Goal: Task Accomplishment & Management: Use online tool/utility

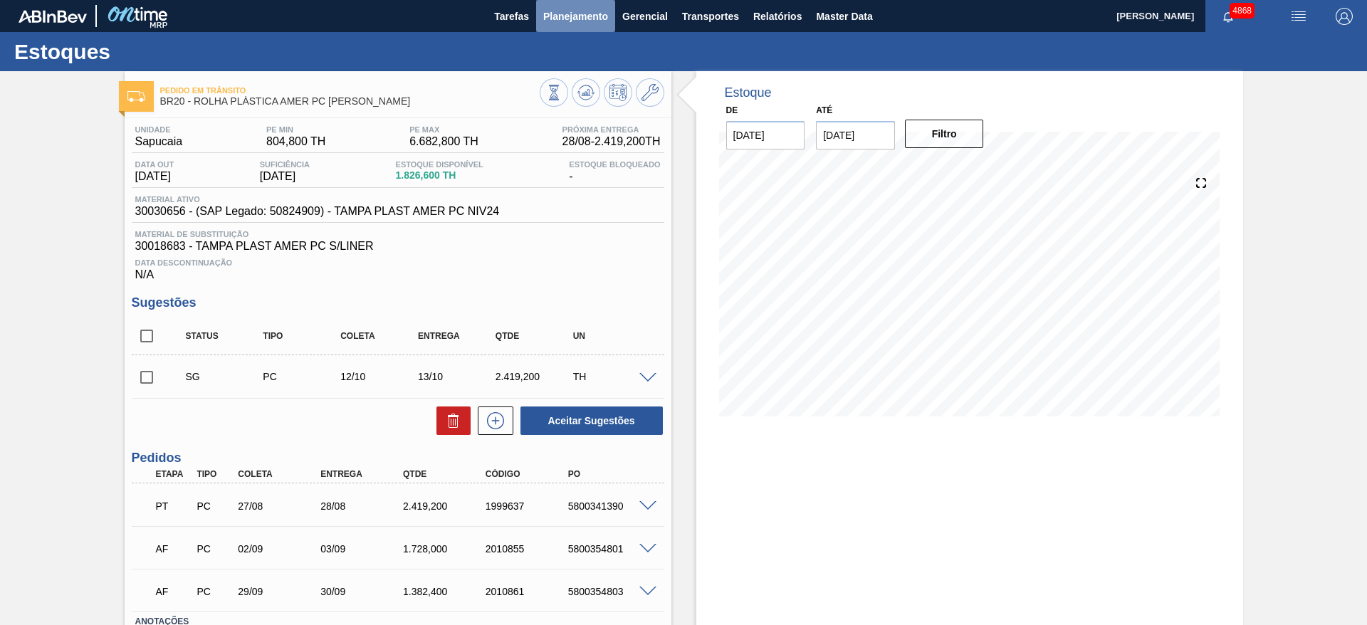
click at [553, 19] on span "Planejamento" at bounding box center [575, 16] width 65 height 17
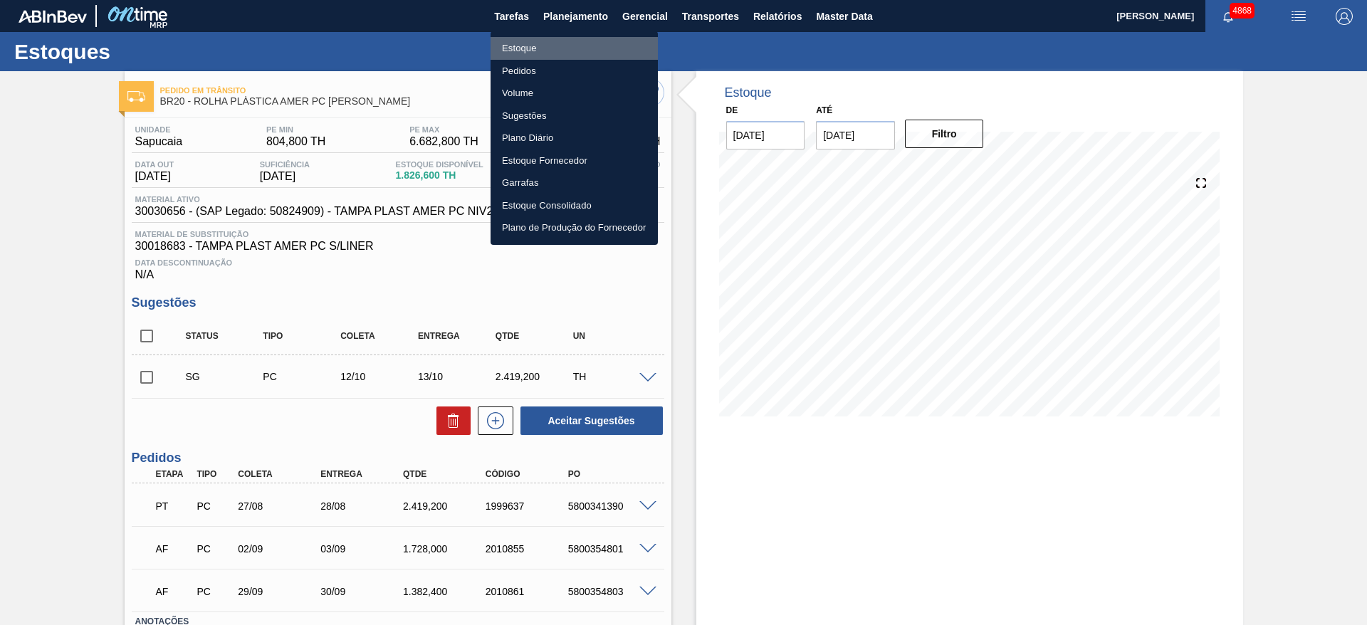
click at [556, 42] on li "Estoque" at bounding box center [574, 48] width 167 height 23
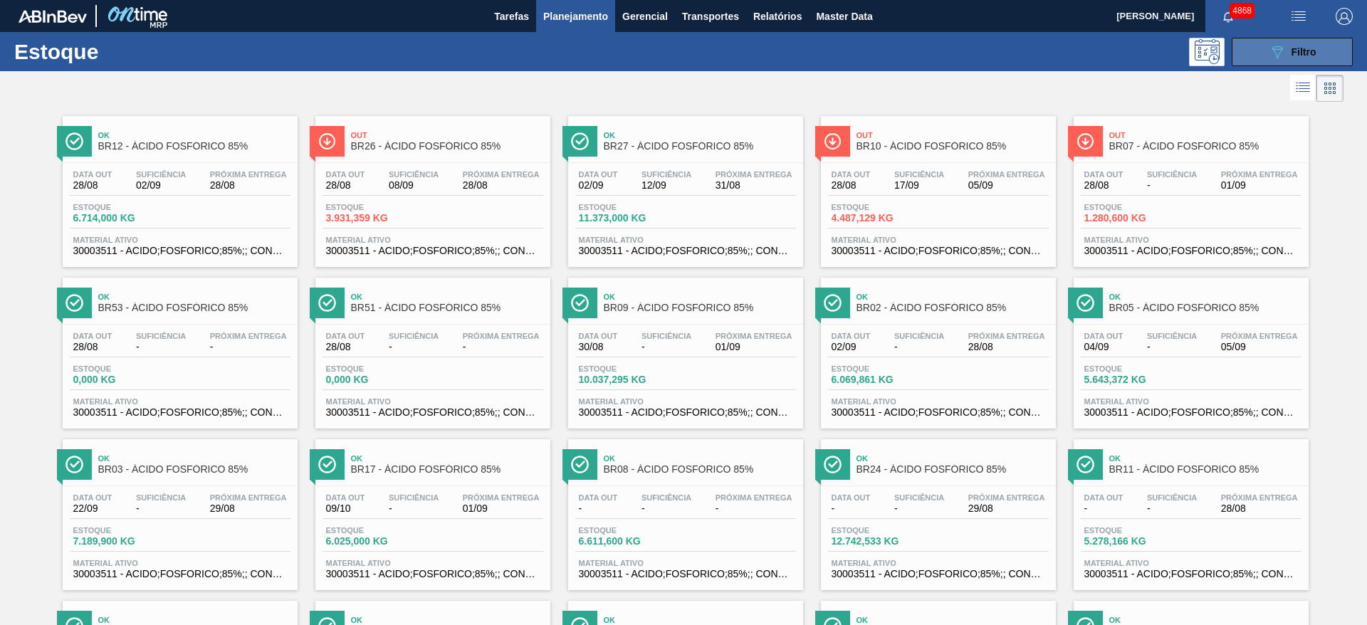
click at [1305, 38] on button "089F7B8B-B2A5-4AFE-B5C0-19BA573D28AC Filtro" at bounding box center [1292, 52] width 121 height 28
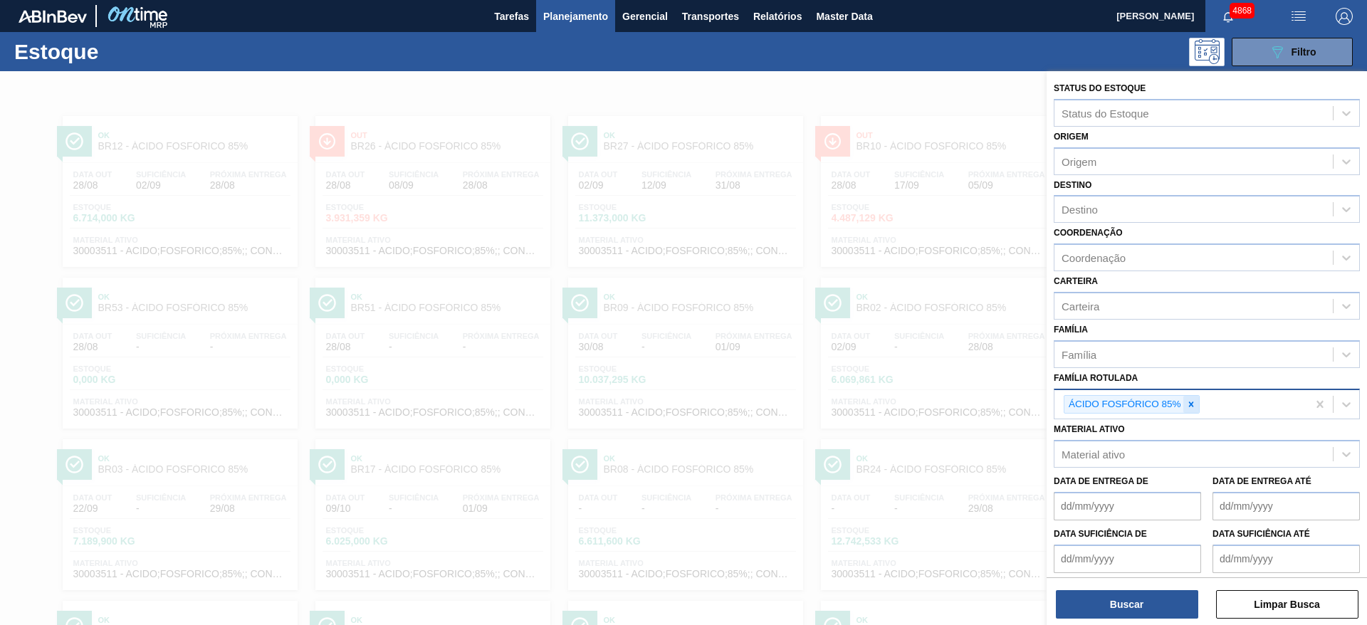
click at [1191, 409] on div at bounding box center [1192, 405] width 16 height 18
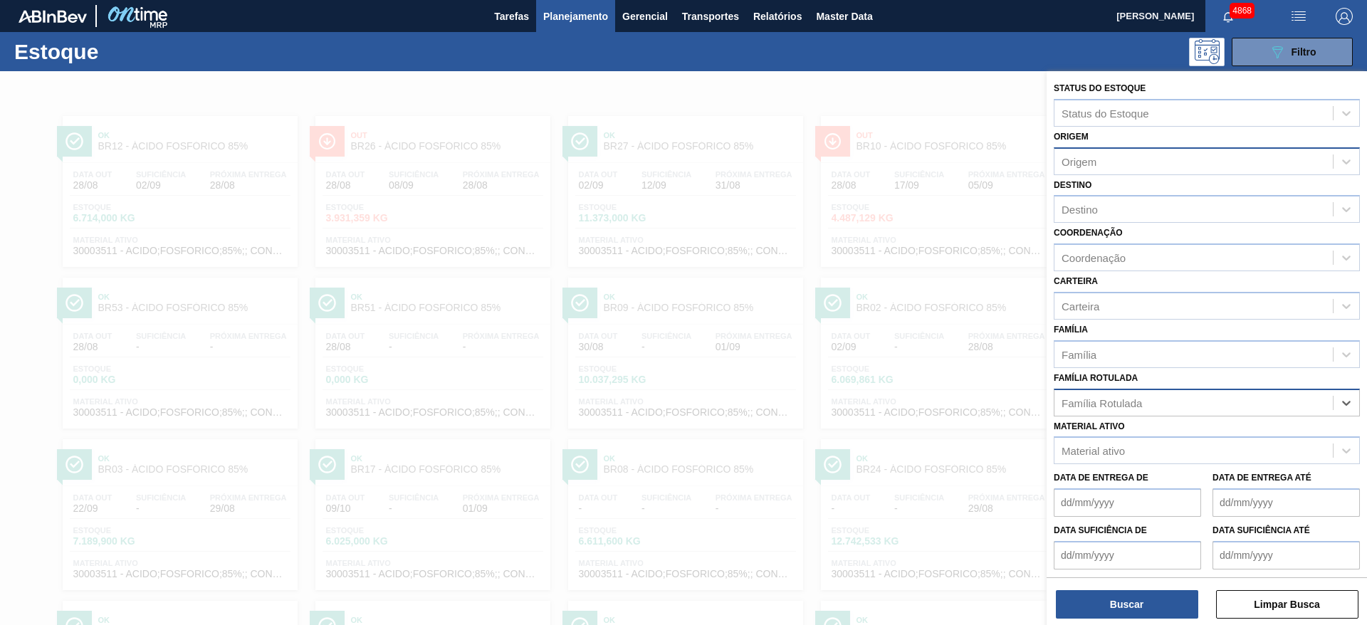
click at [1149, 155] on div "Origem" at bounding box center [1194, 161] width 278 height 21
type input "prakolar"
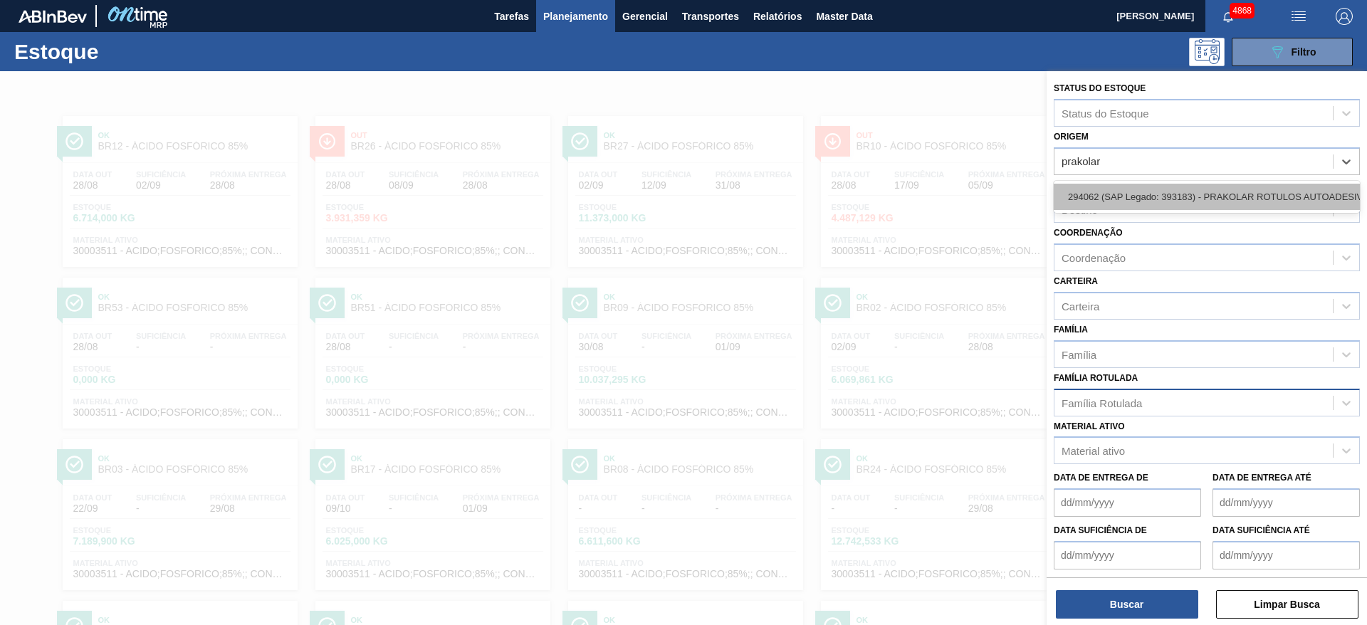
click at [1119, 197] on div "294062 (SAP Legado: 393183) - PRAKOLAR ROTULOS AUTOADESIVOS LTDA" at bounding box center [1207, 197] width 306 height 26
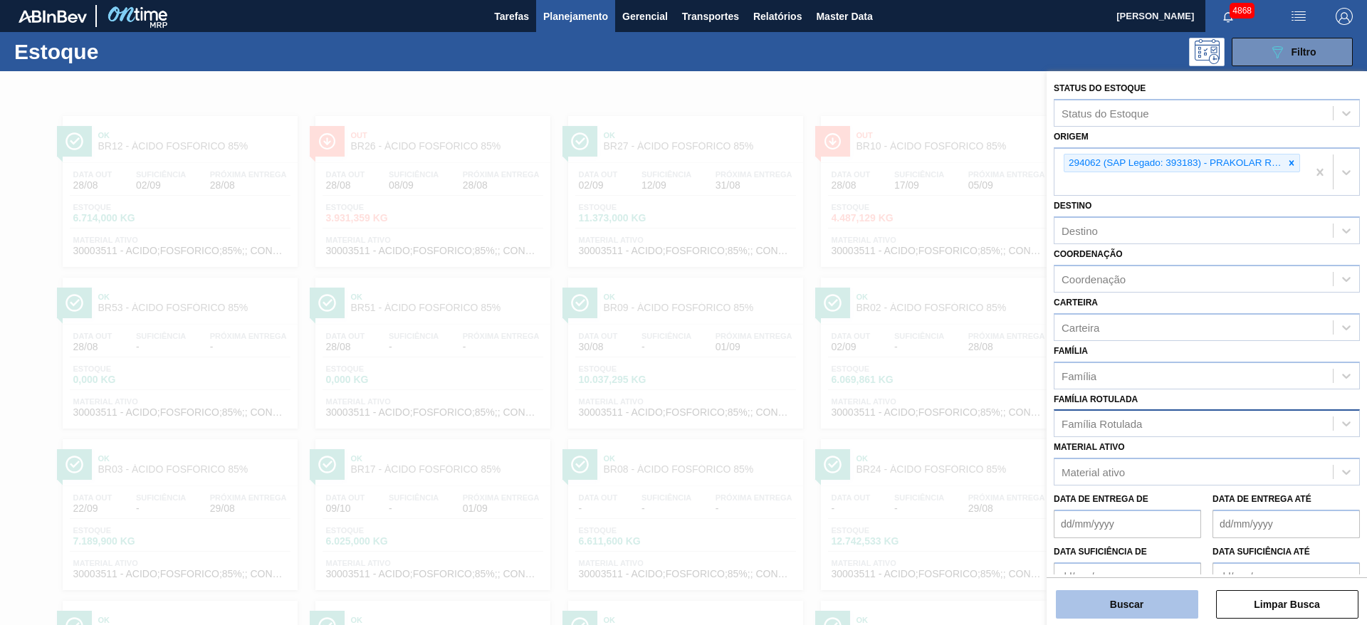
click at [1136, 598] on button "Buscar" at bounding box center [1127, 604] width 142 height 28
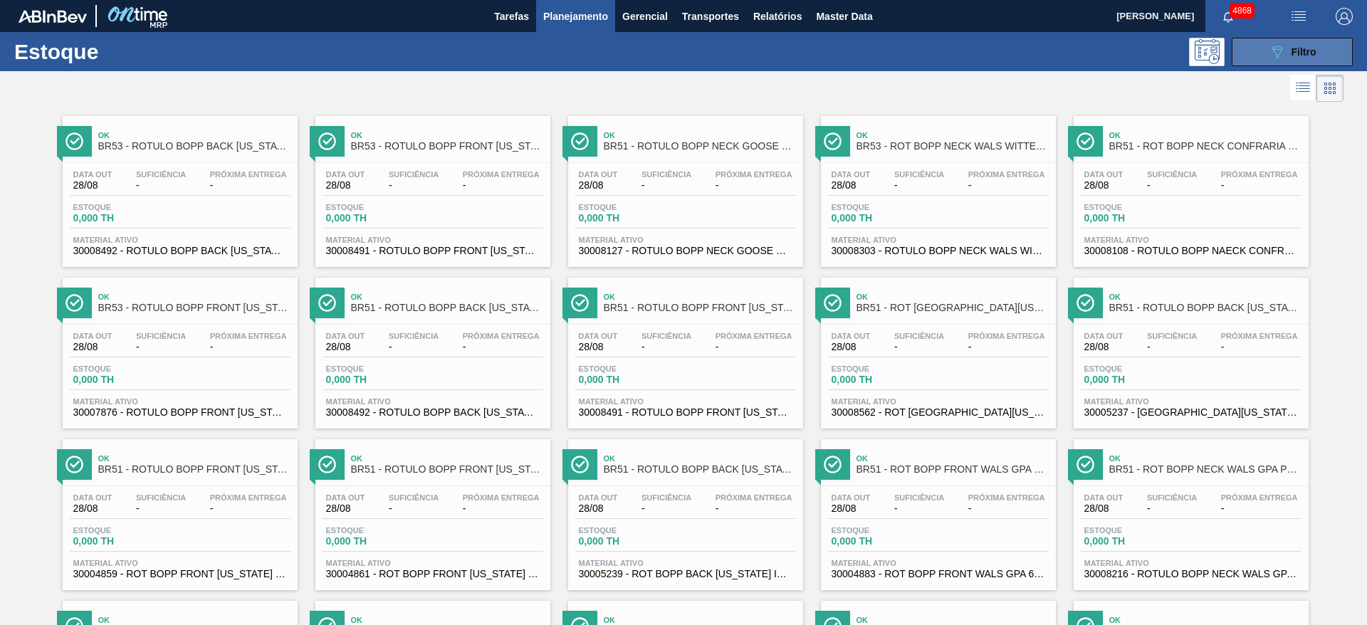
click at [1277, 56] on icon "089F7B8B-B2A5-4AFE-B5C0-19BA573D28AC" at bounding box center [1277, 51] width 17 height 17
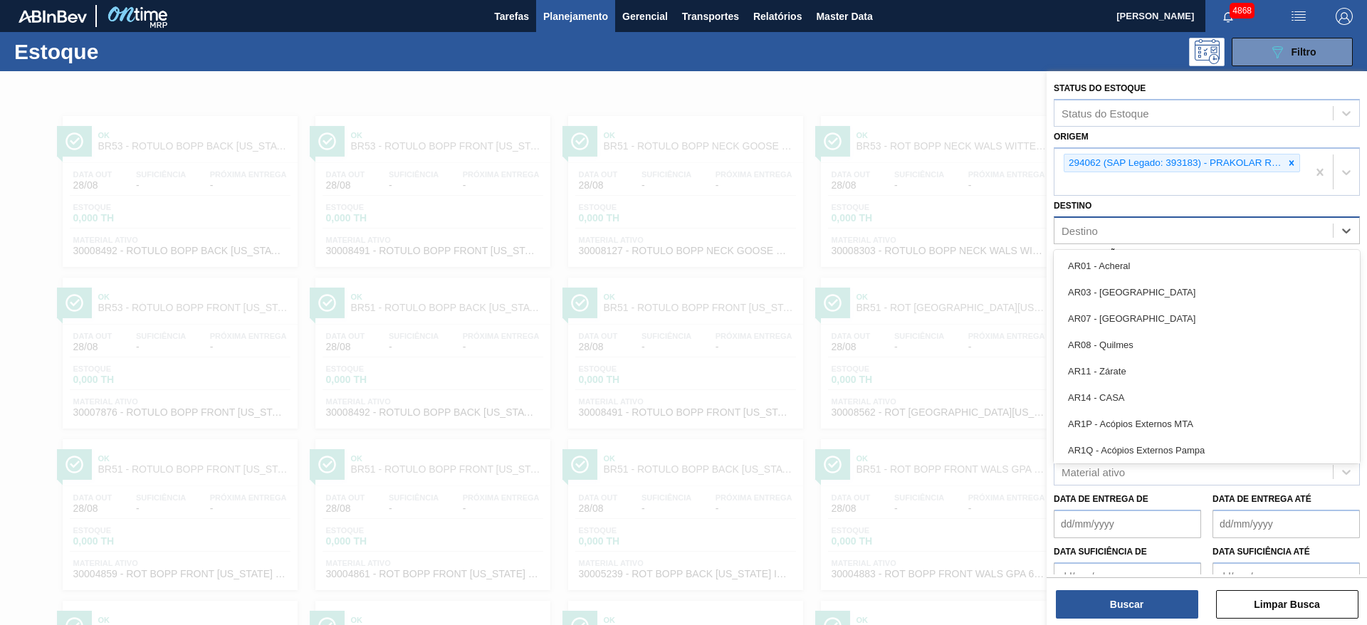
click at [1174, 241] on div "Destino" at bounding box center [1207, 230] width 306 height 28
type input "ma"
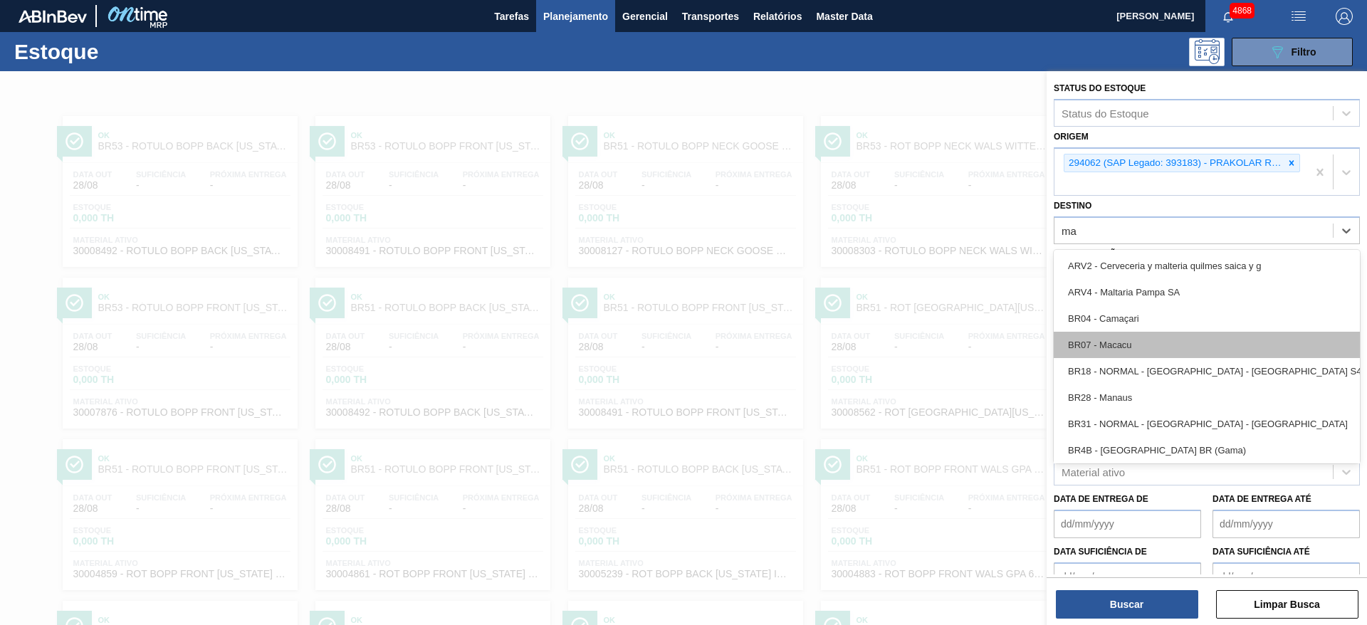
click at [1144, 340] on div "BR07 - Macacu" at bounding box center [1207, 345] width 306 height 26
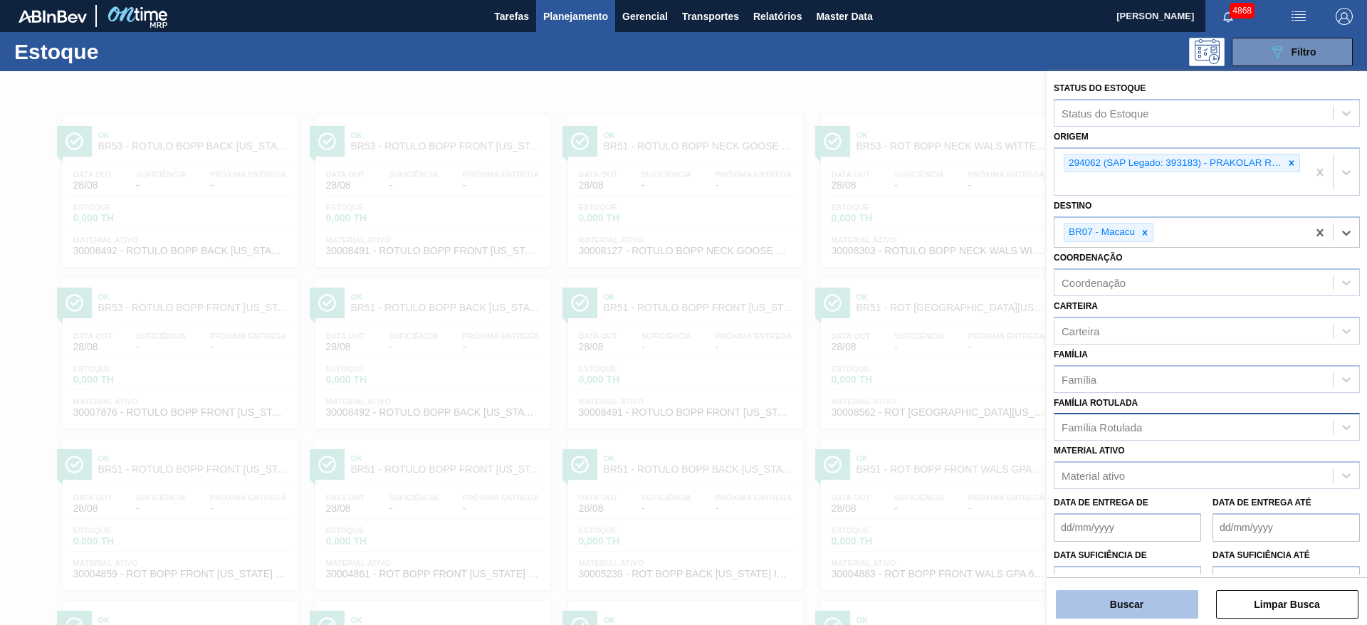
scroll to position [80, 0]
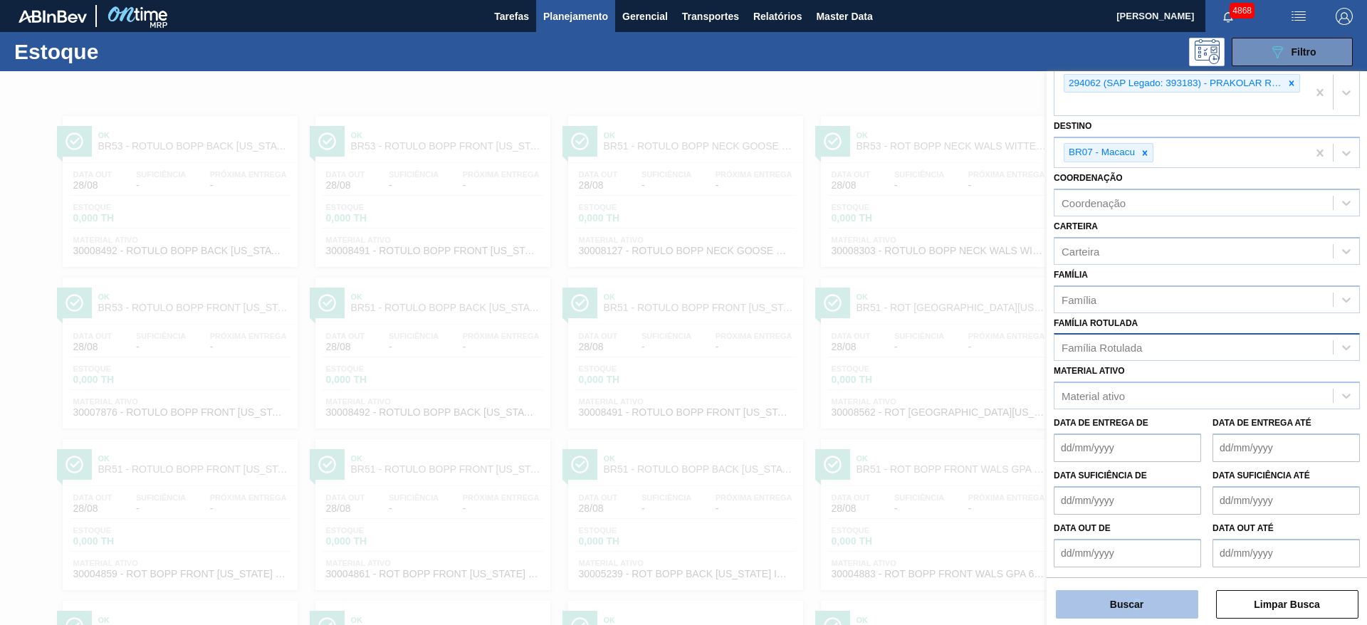
drag, startPoint x: 1137, startPoint y: 589, endPoint x: 1134, endPoint y: 600, distance: 11.9
click at [1134, 600] on div "Buscar Limpar Busca" at bounding box center [1207, 598] width 320 height 40
click at [1134, 600] on button "Buscar" at bounding box center [1127, 604] width 142 height 28
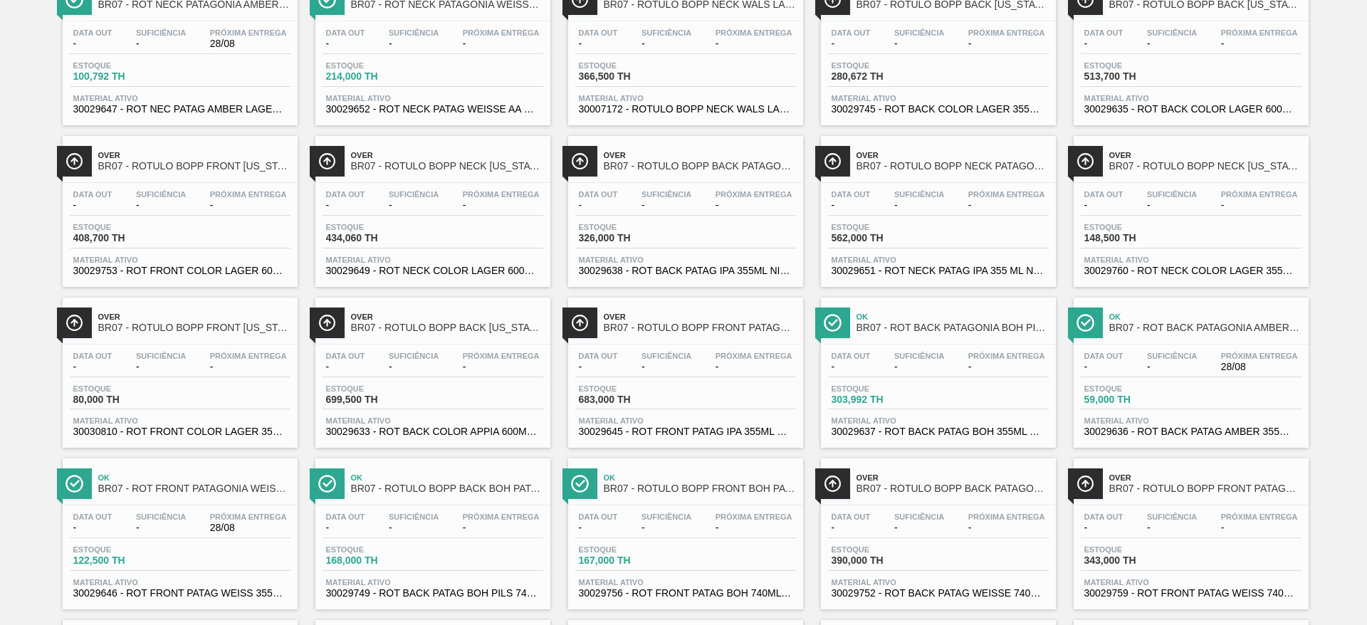
scroll to position [704, 0]
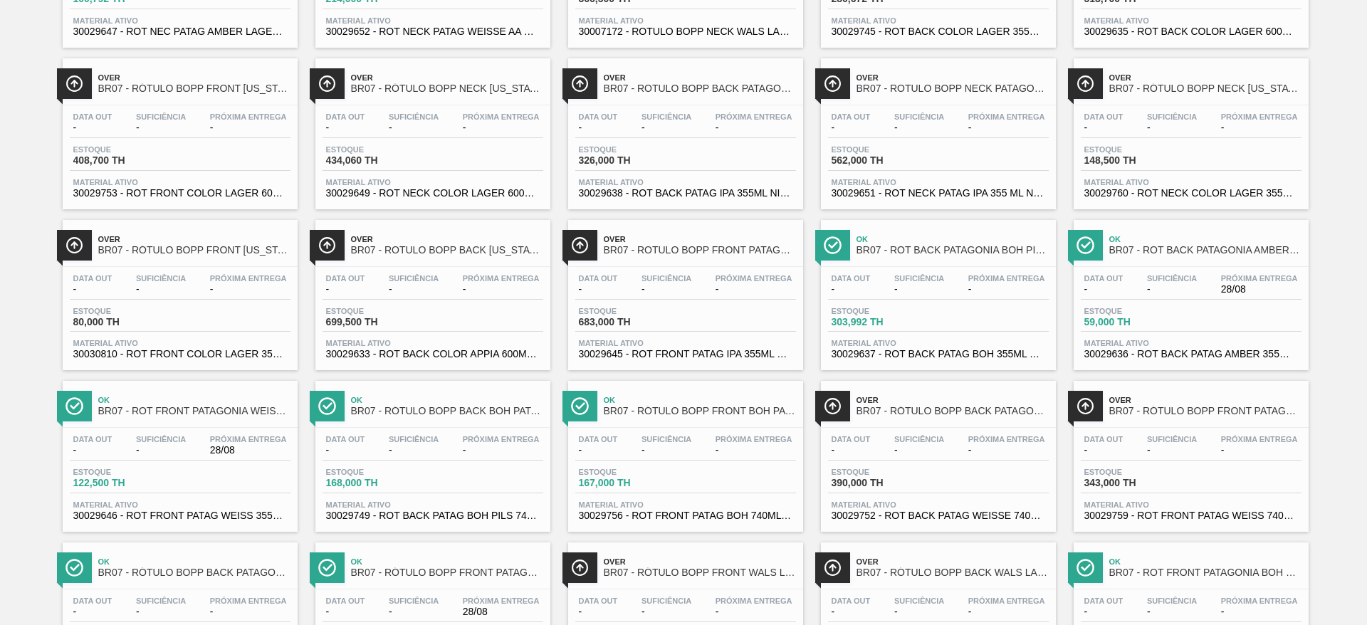
drag, startPoint x: 1216, startPoint y: 306, endPoint x: 1225, endPoint y: 315, distance: 13.1
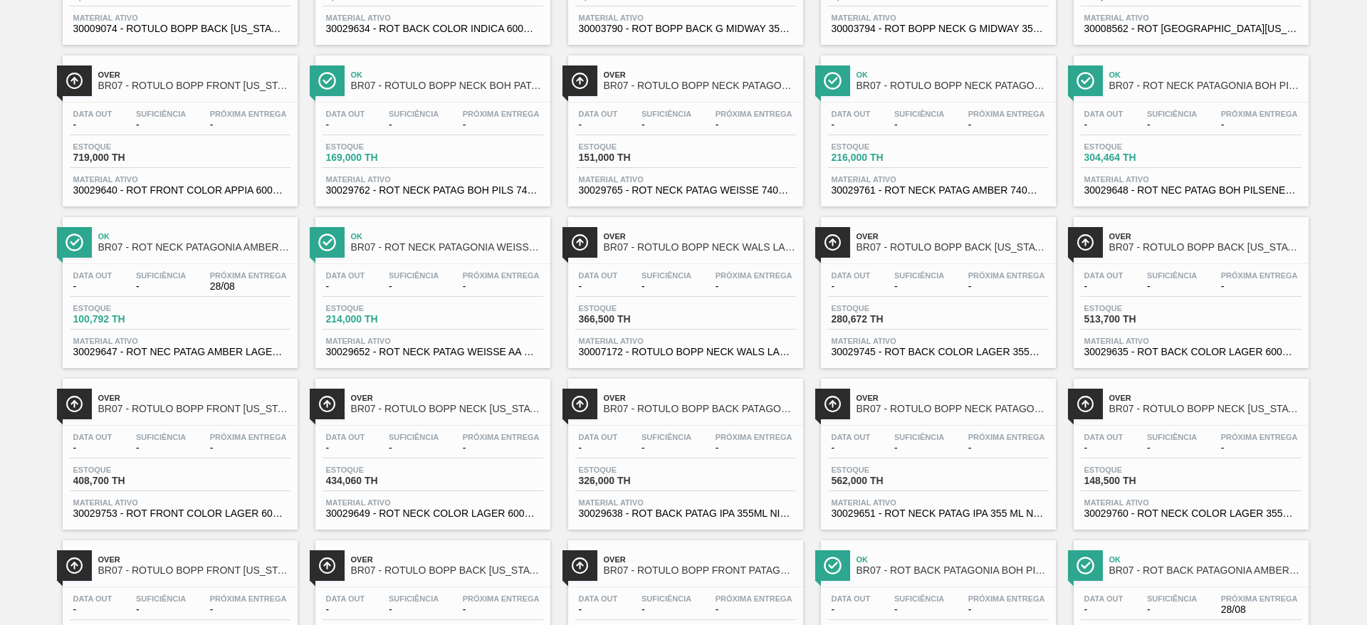
scroll to position [0, 0]
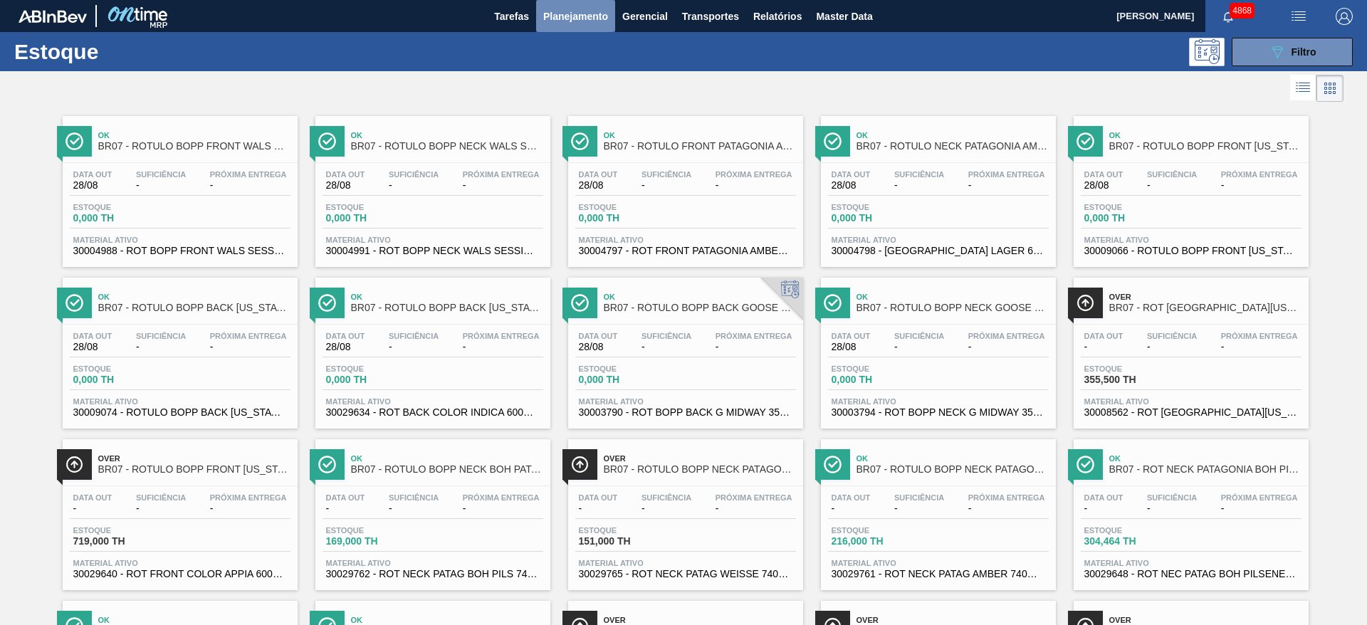
click at [567, 11] on span "Planejamento" at bounding box center [575, 16] width 65 height 17
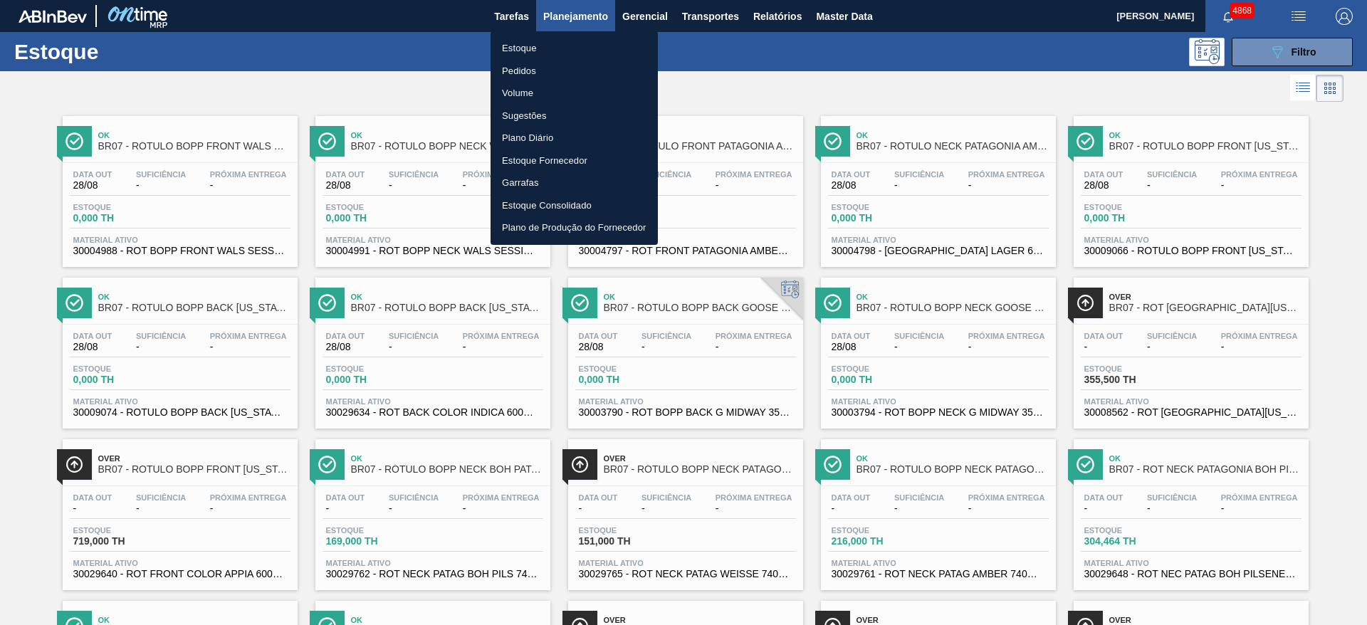
click at [545, 76] on li "Pedidos" at bounding box center [574, 71] width 167 height 23
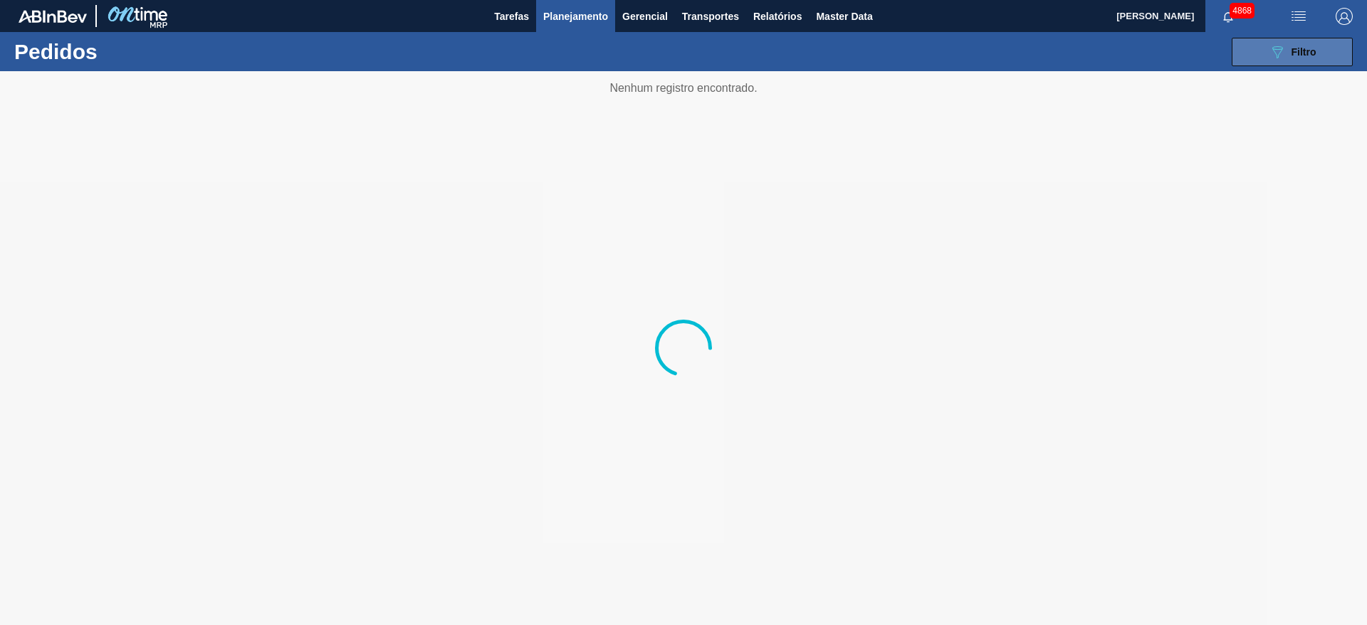
click at [1267, 44] on button "089F7B8B-B2A5-4AFE-B5C0-19BA573D28AC Filtro" at bounding box center [1292, 52] width 121 height 28
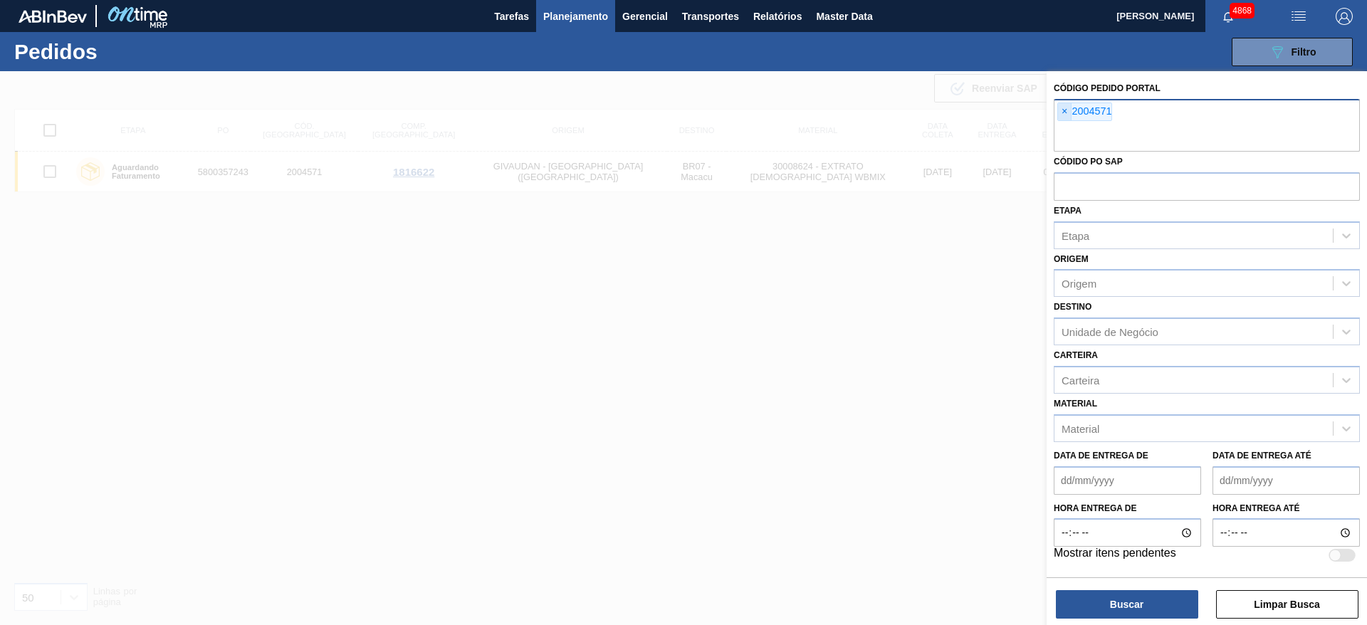
click at [1062, 109] on span "×" at bounding box center [1065, 111] width 14 height 17
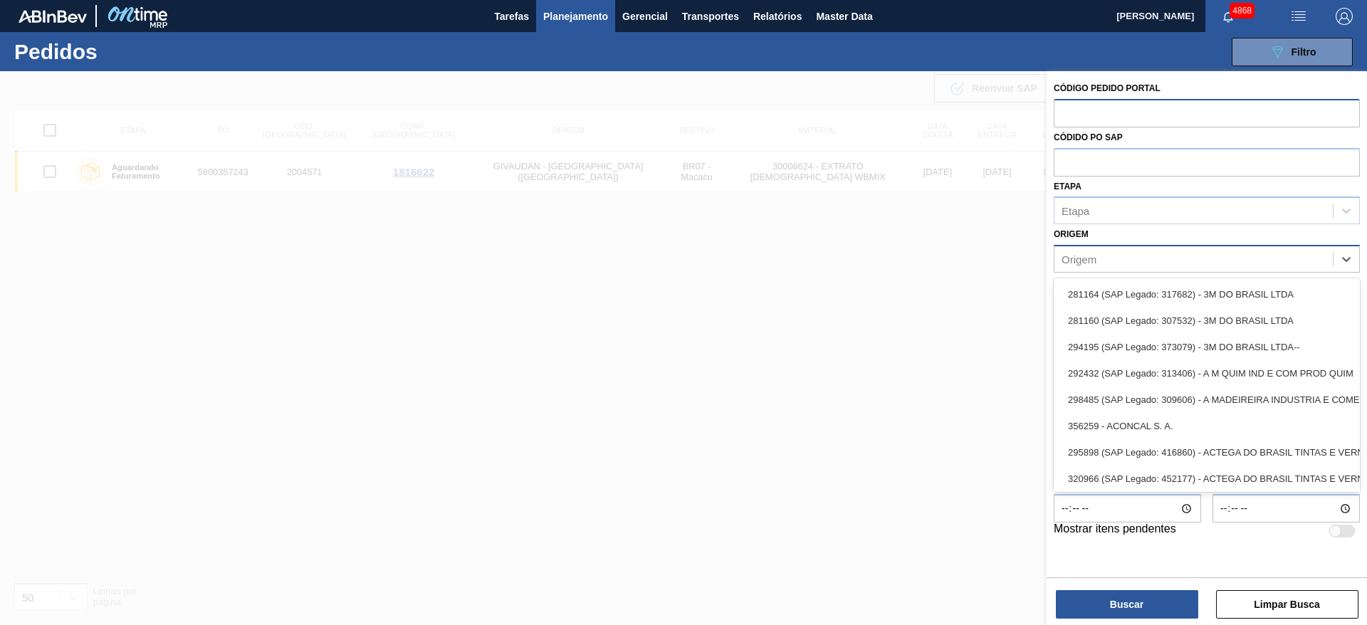
click at [1064, 262] on div "Origem" at bounding box center [1079, 260] width 35 height 12
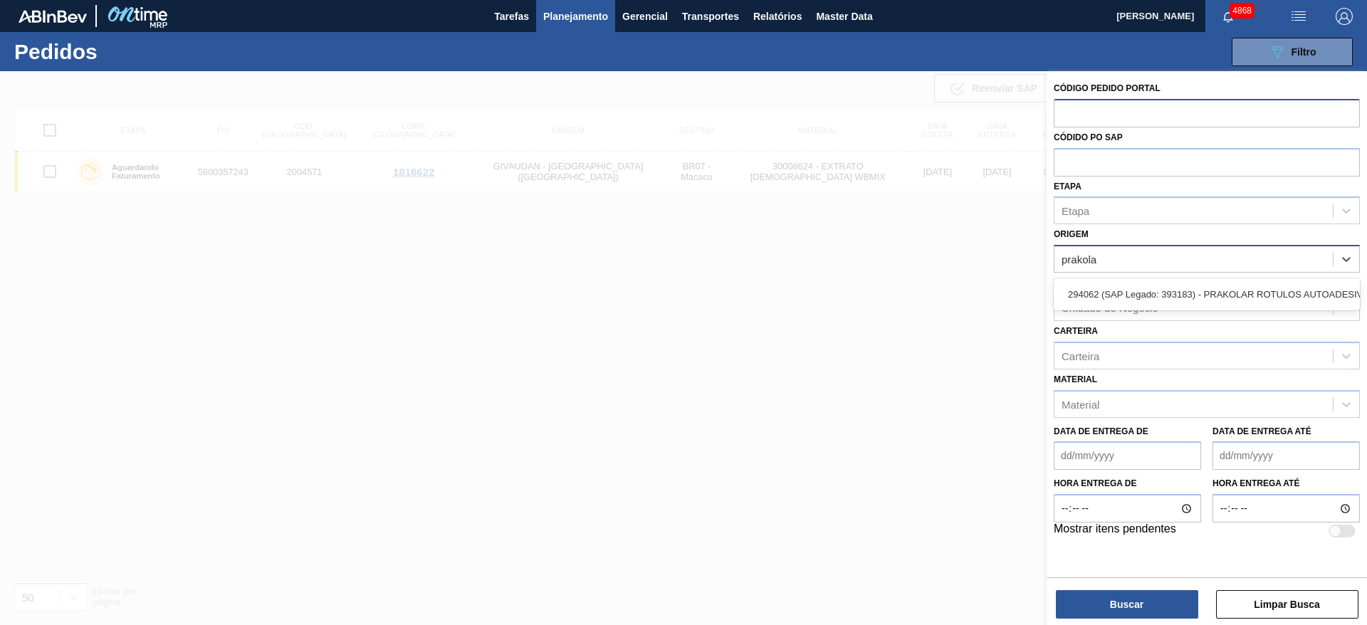
type input "prakolar"
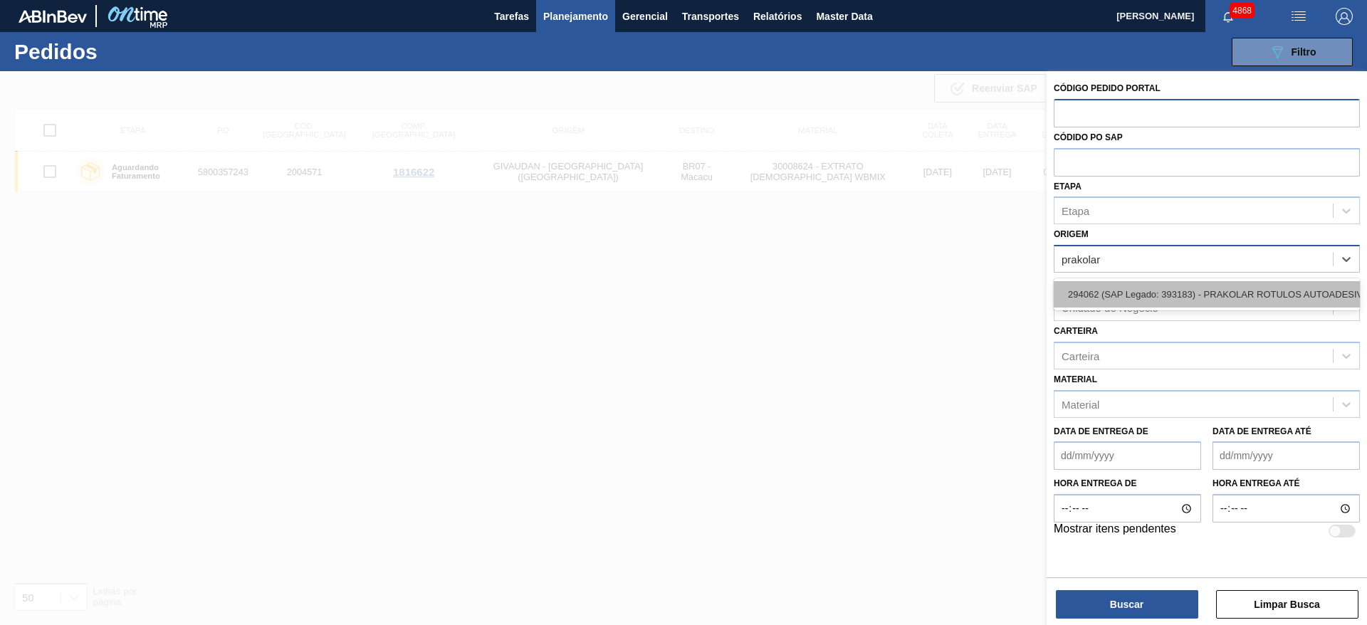
click at [1105, 298] on div "294062 (SAP Legado: 393183) - PRAKOLAR ROTULOS AUTOADESIVOS LTDA" at bounding box center [1207, 294] width 306 height 26
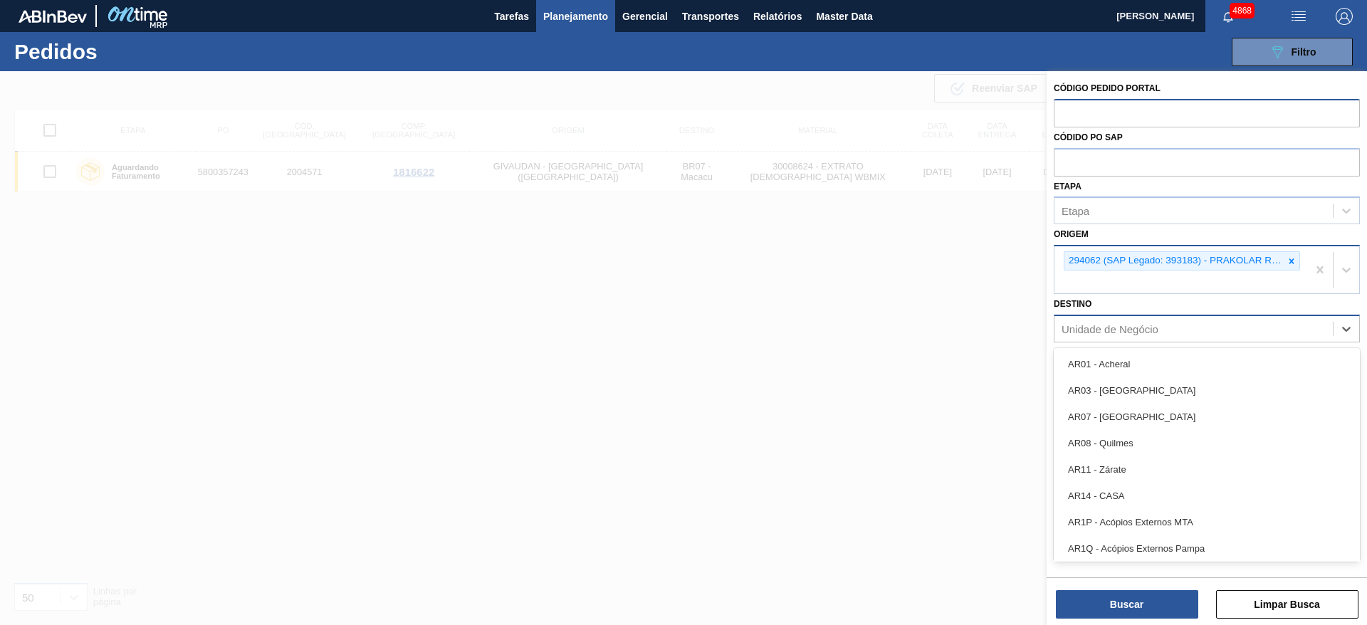
click at [1124, 328] on div "Unidade de Negócio" at bounding box center [1110, 329] width 97 height 12
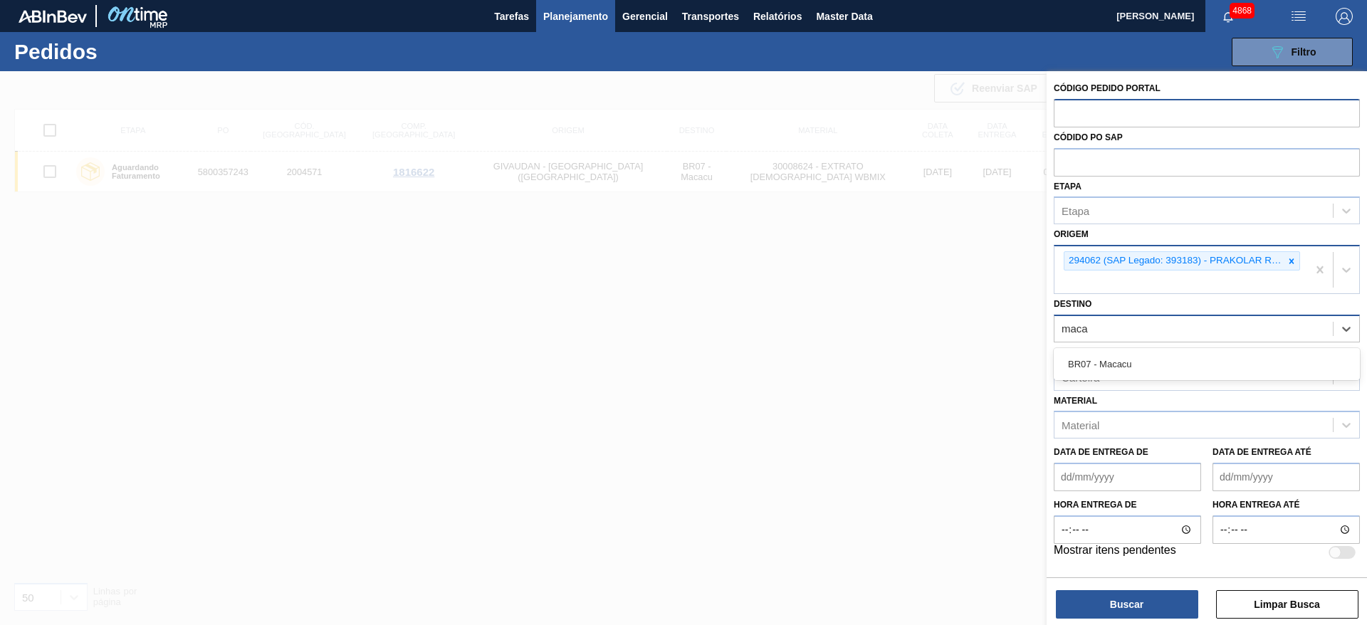
type input "macac"
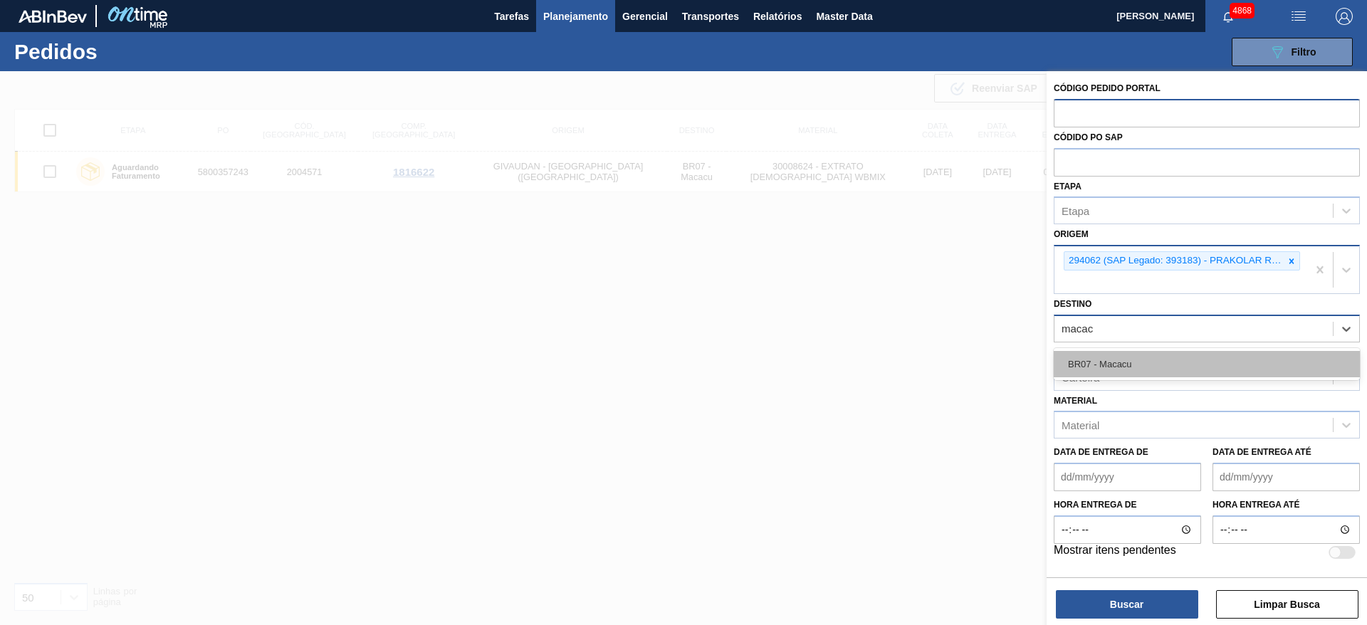
click at [1228, 357] on div "BR07 - Macacu" at bounding box center [1207, 364] width 306 height 26
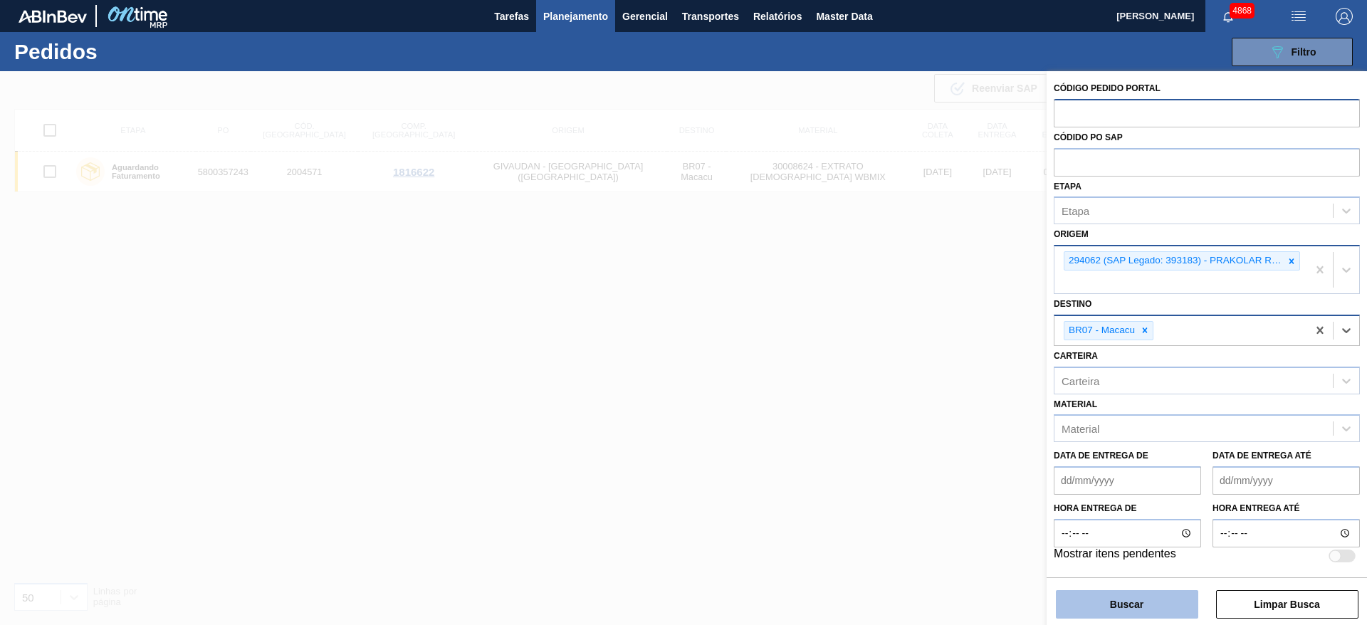
click at [1135, 597] on button "Buscar" at bounding box center [1127, 604] width 142 height 28
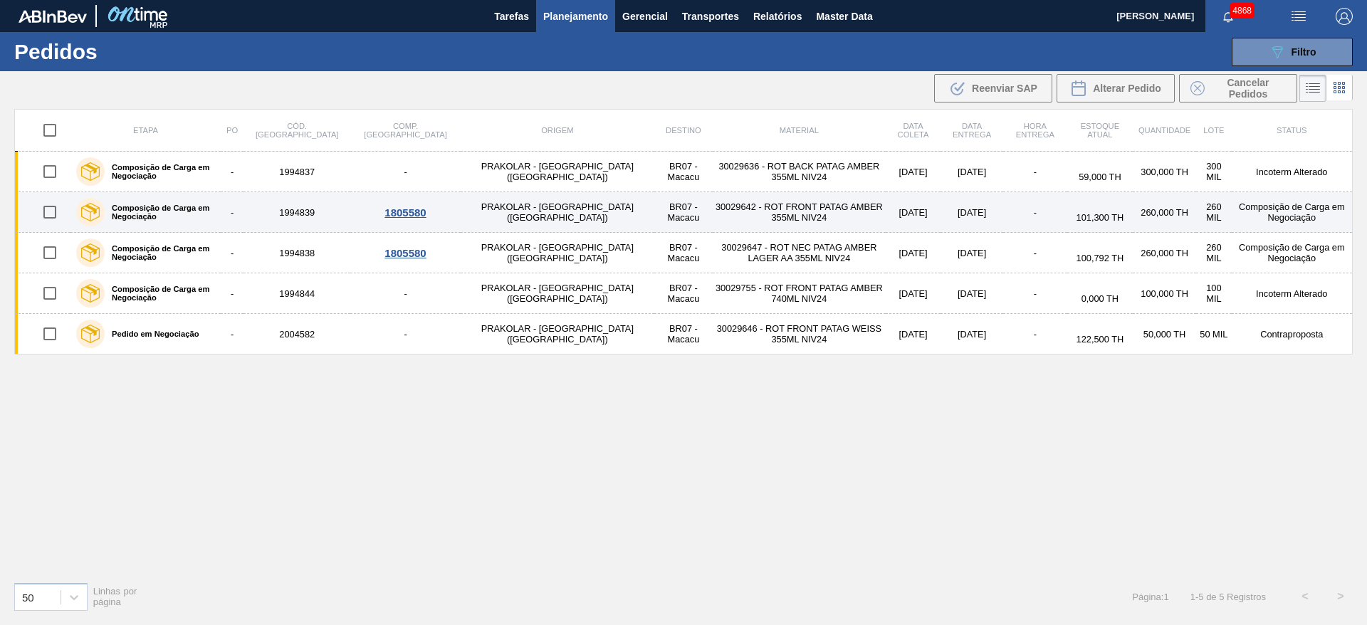
click at [377, 215] on div "1805580" at bounding box center [405, 213] width 105 height 12
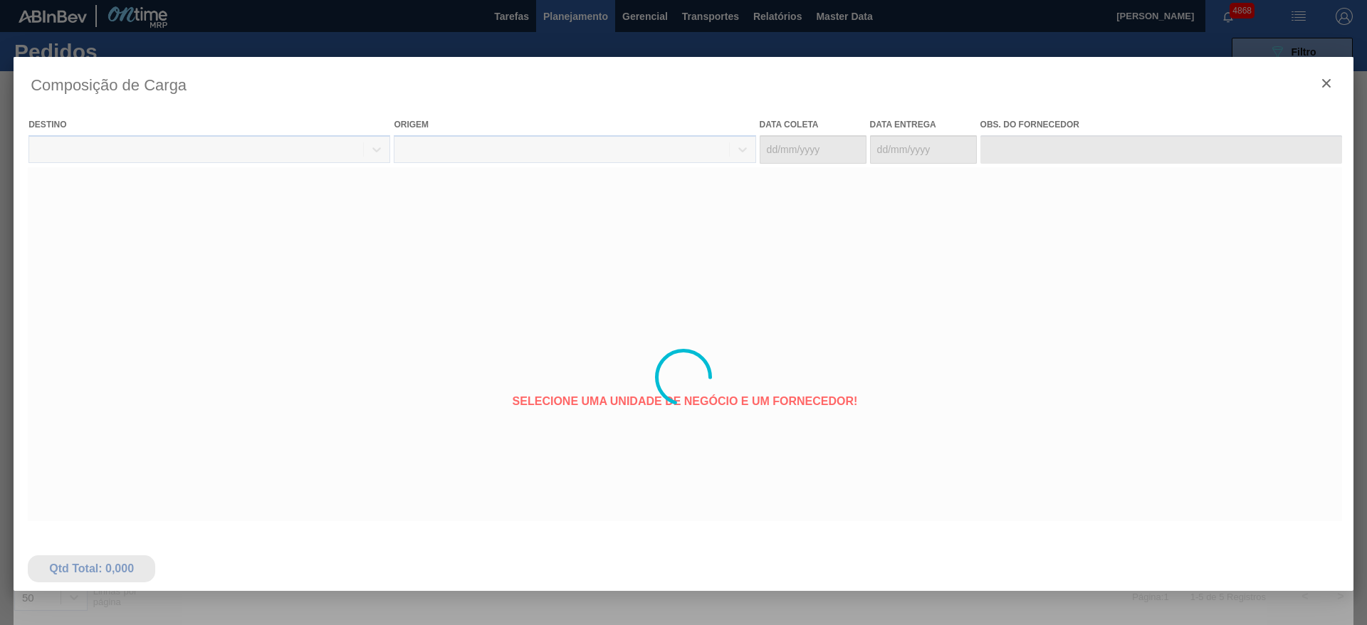
type coleta "[DATE]"
type entrega "12/08/2025"
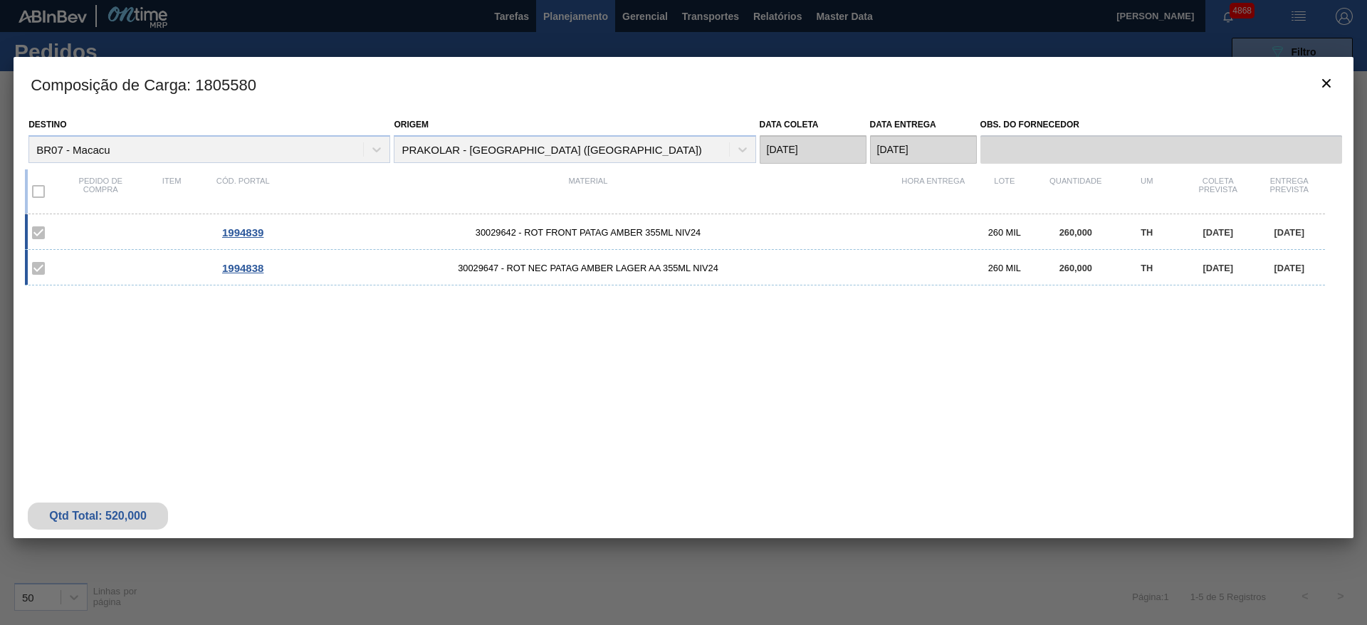
click at [242, 235] on span "1994839" at bounding box center [242, 232] width 41 height 12
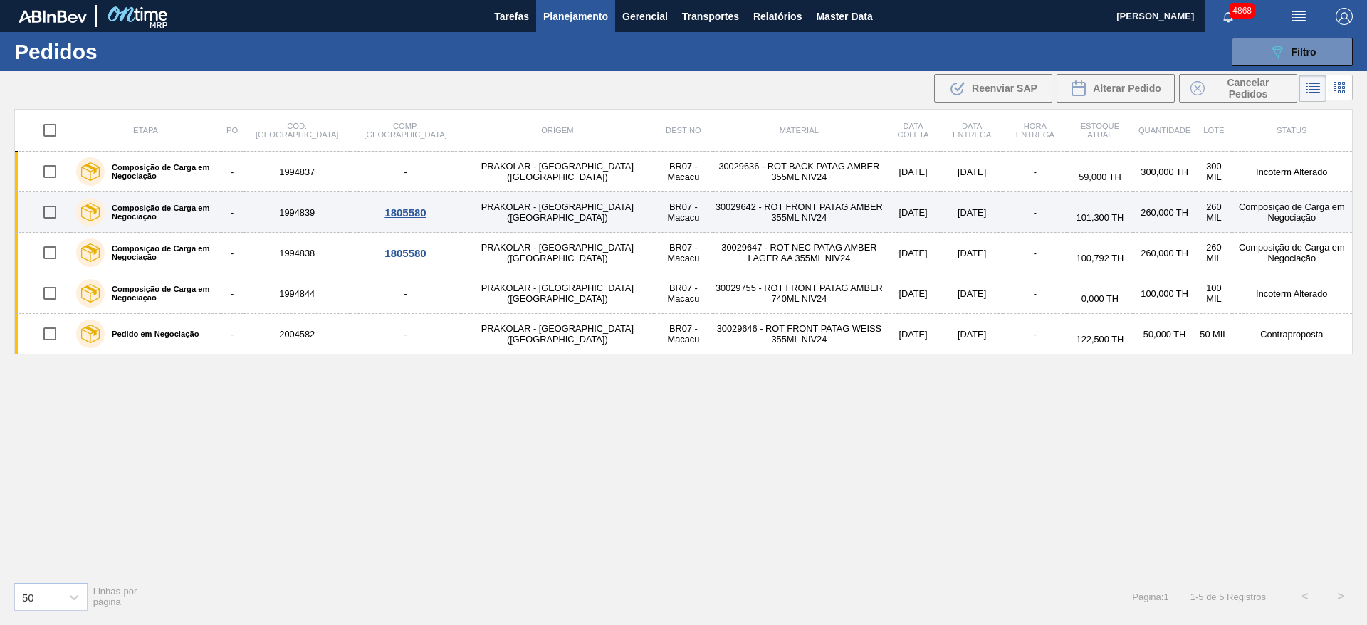
click at [381, 215] on div "1805580" at bounding box center [405, 213] width 105 height 12
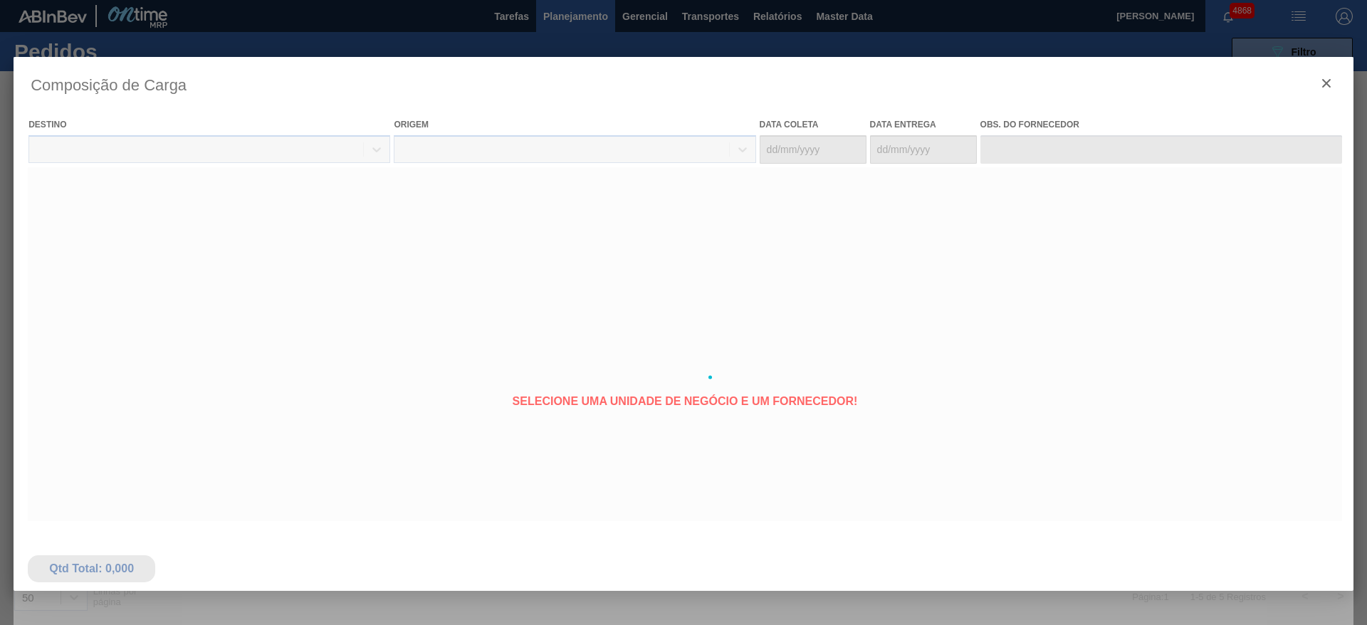
type coleta "[DATE]"
type entrega "12/08/2025"
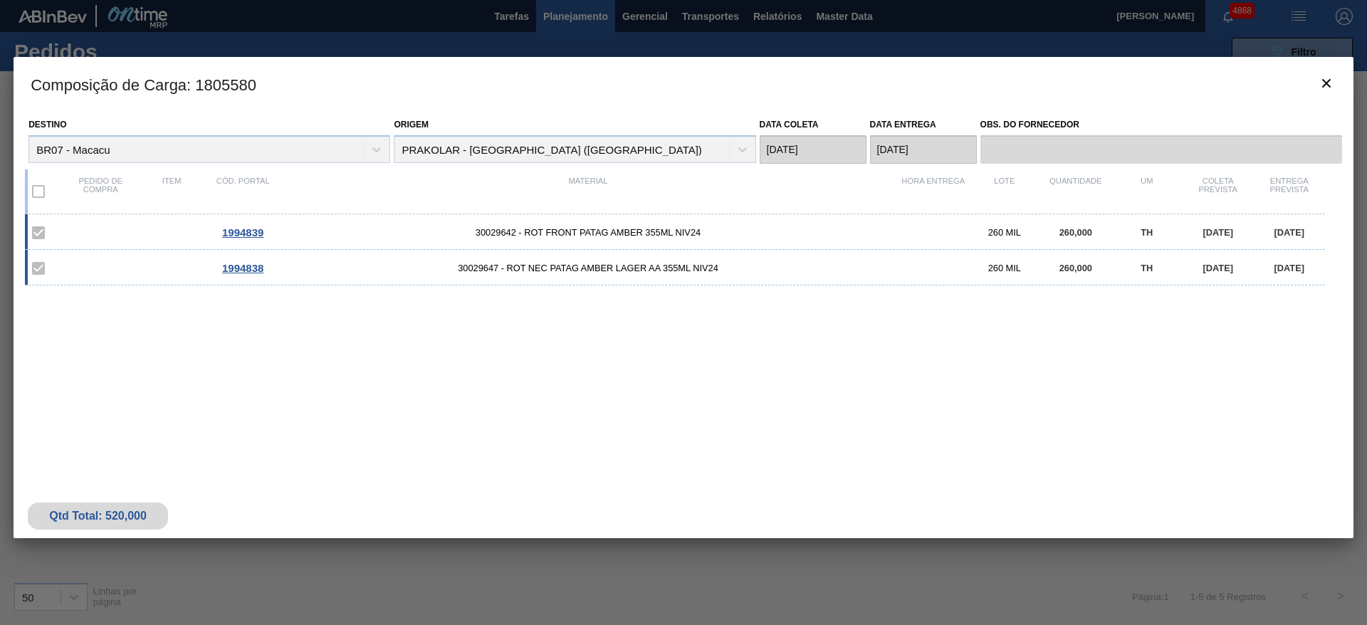
click at [162, 330] on div "1994839 30029642 - ROT FRONT PATAG AMBER 355ML NIV24 260 MIL 260,000 TH 06/08/2…" at bounding box center [681, 333] width 1312 height 238
click at [36, 192] on label at bounding box center [39, 192] width 30 height 30
click at [38, 193] on label at bounding box center [39, 192] width 30 height 30
click at [1330, 83] on icon "botão de ícone" at bounding box center [1326, 83] width 17 height 17
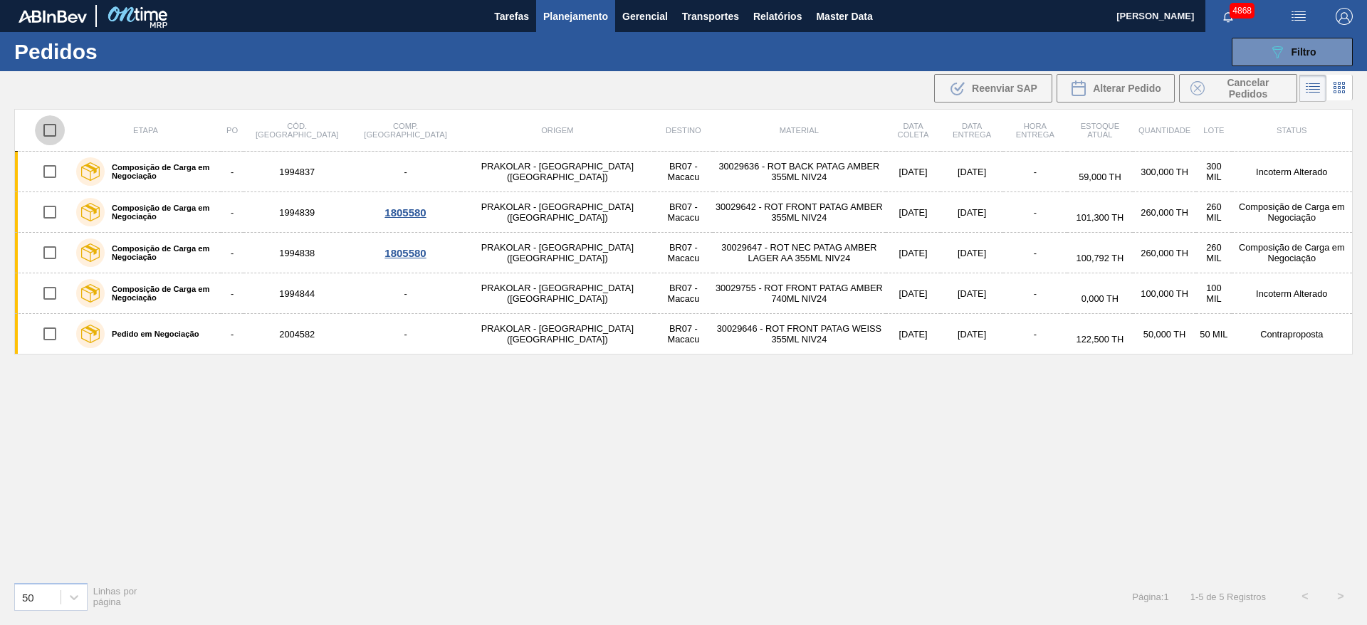
click at [51, 128] on input "checkbox" at bounding box center [50, 130] width 30 height 30
checkbox input "true"
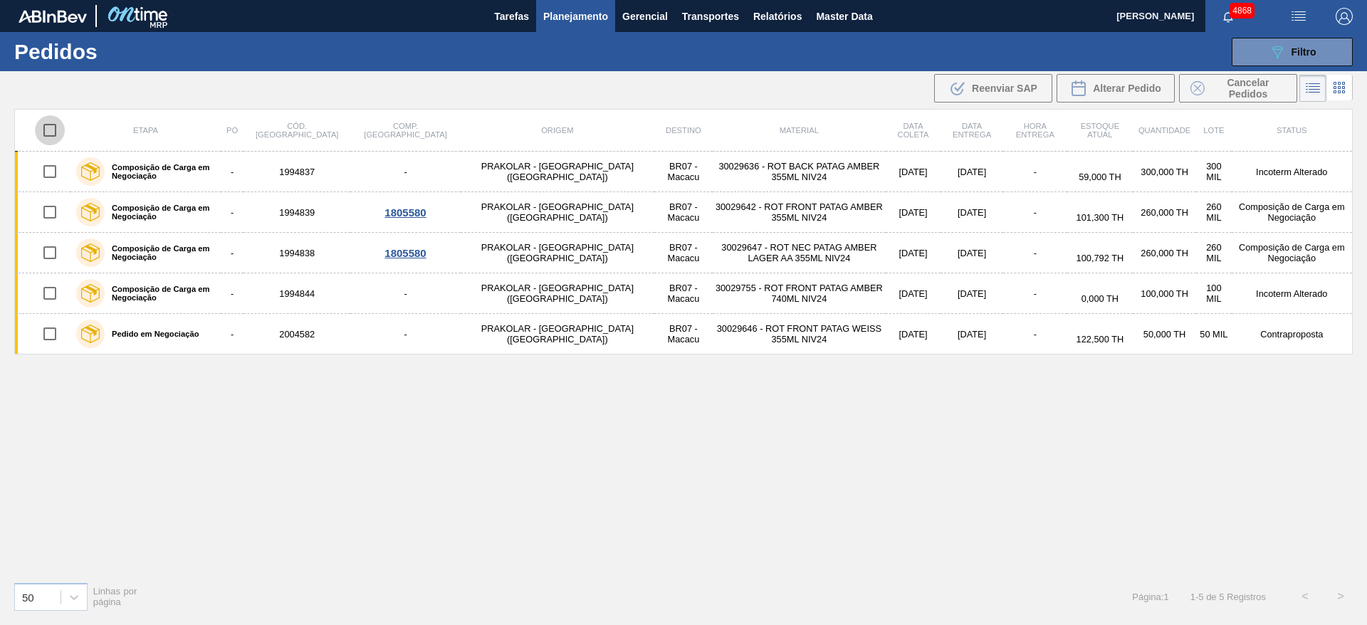
checkbox input "true"
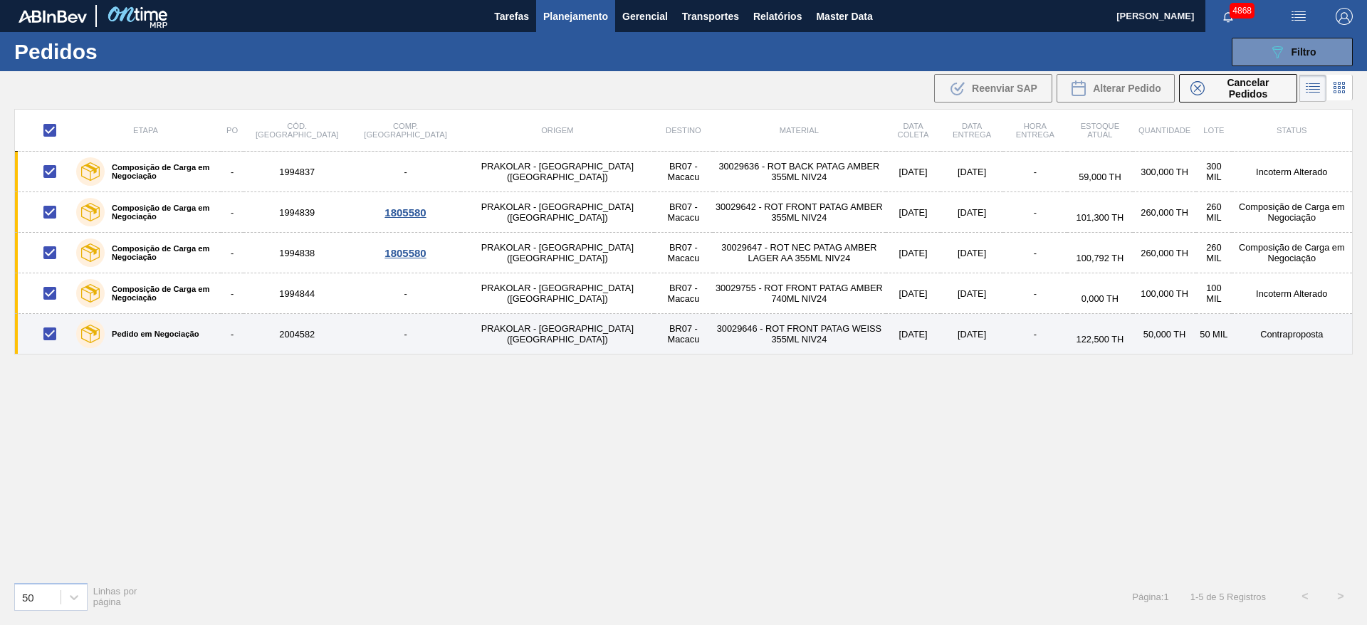
click at [42, 332] on input "checkbox" at bounding box center [50, 334] width 30 height 30
checkbox input "false"
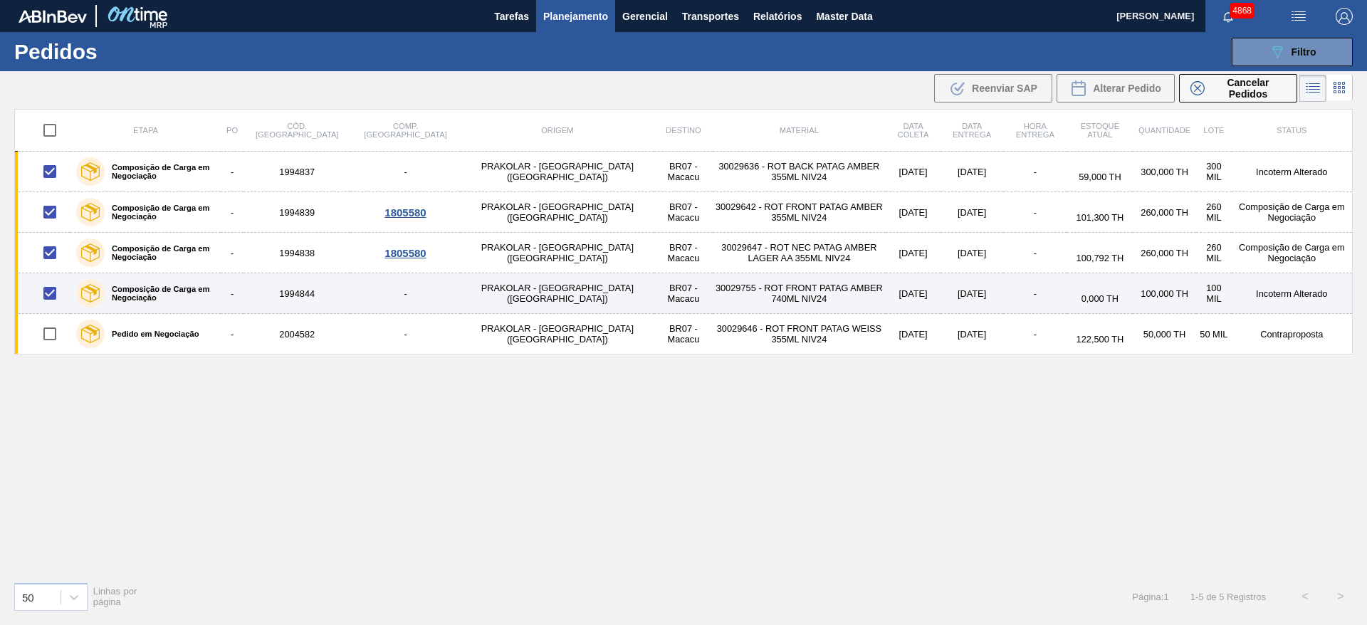
click at [43, 298] on input "checkbox" at bounding box center [50, 293] width 30 height 30
checkbox input "false"
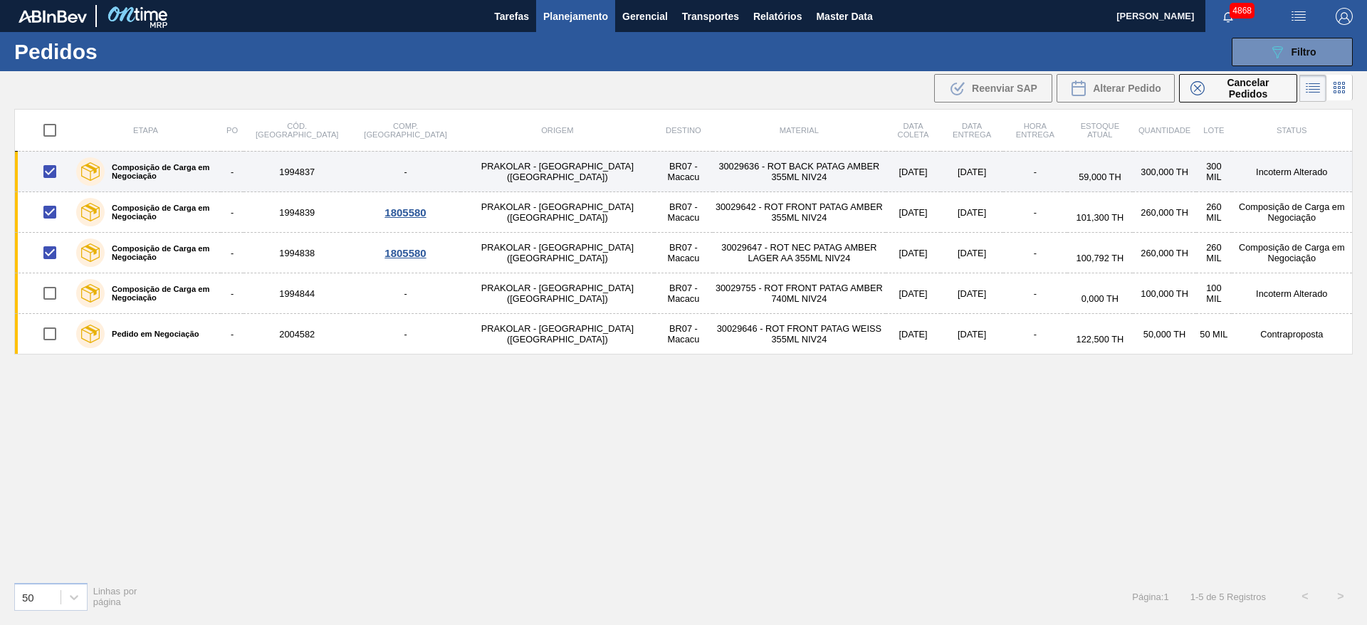
click at [53, 173] on input "checkbox" at bounding box center [50, 172] width 30 height 30
checkbox input "false"
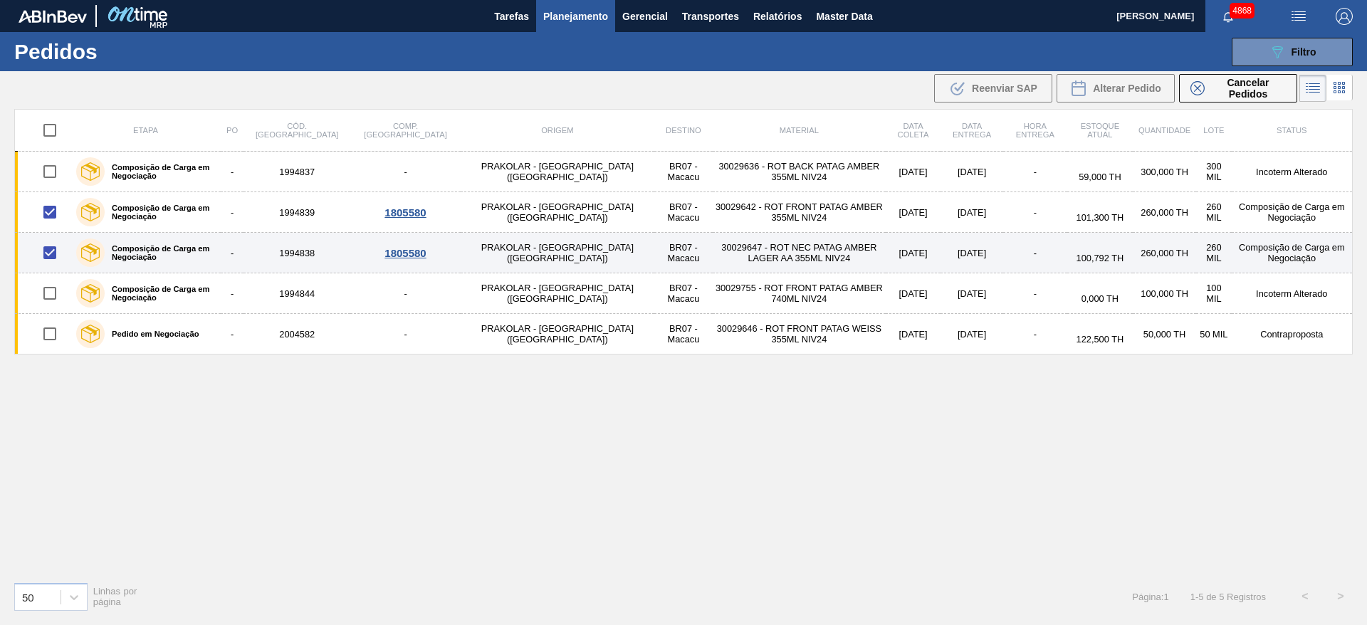
click at [52, 254] on input "checkbox" at bounding box center [50, 253] width 30 height 30
checkbox input "false"
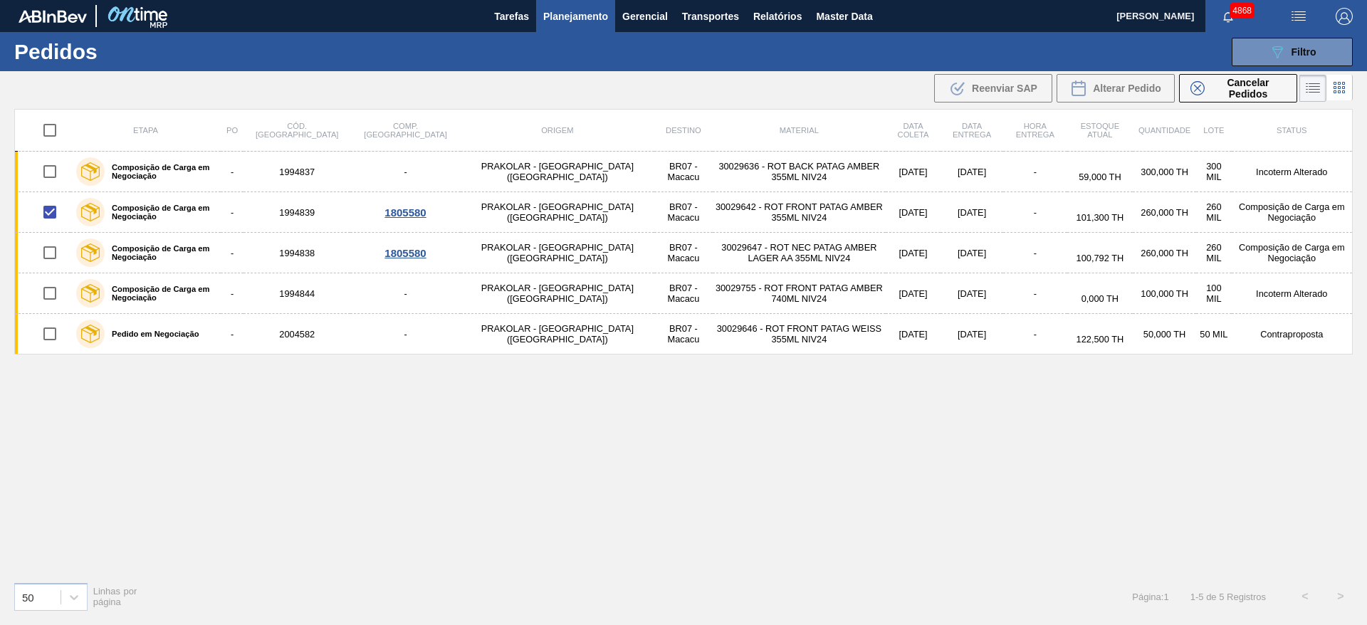
click at [1344, 91] on icon at bounding box center [1343, 91] width 3 height 3
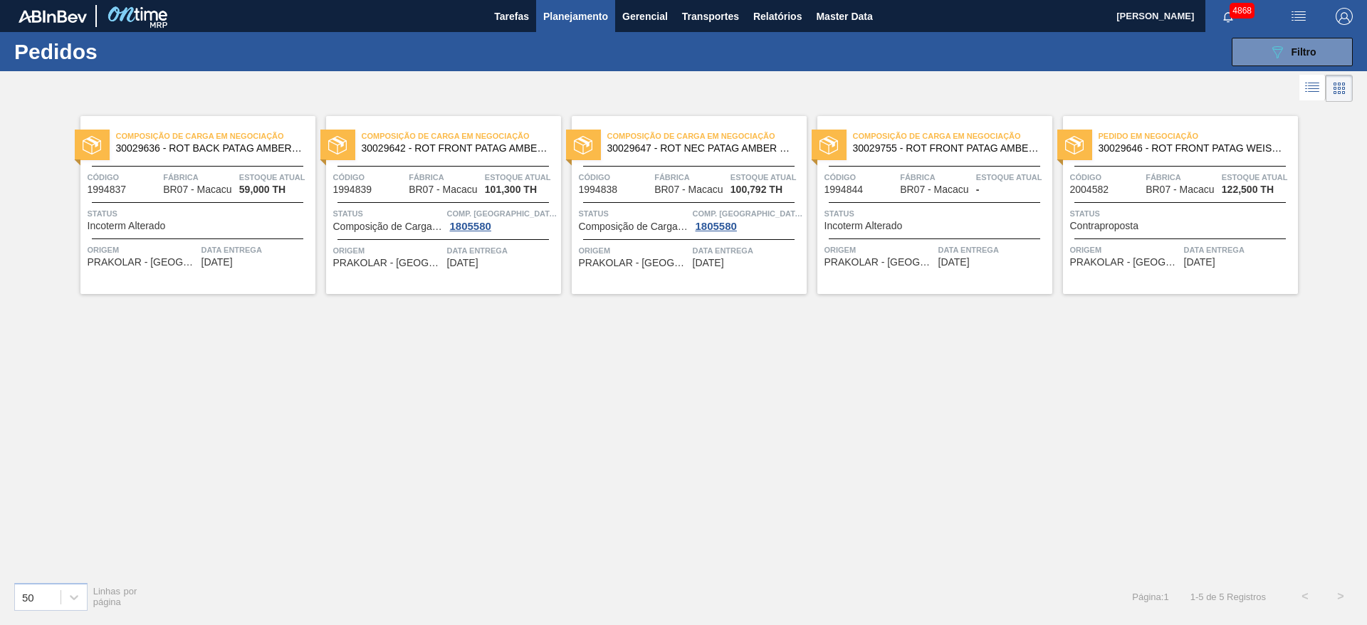
click at [1316, 83] on icon at bounding box center [1312, 87] width 17 height 17
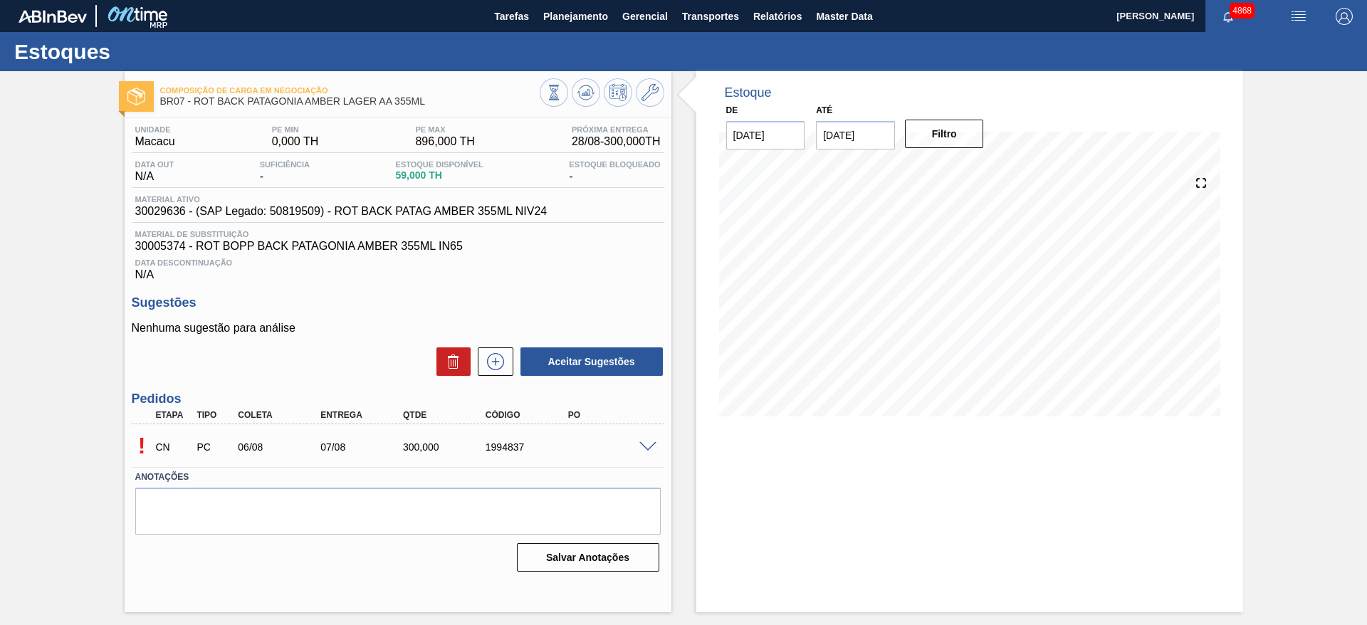
click at [647, 446] on span at bounding box center [647, 447] width 17 height 11
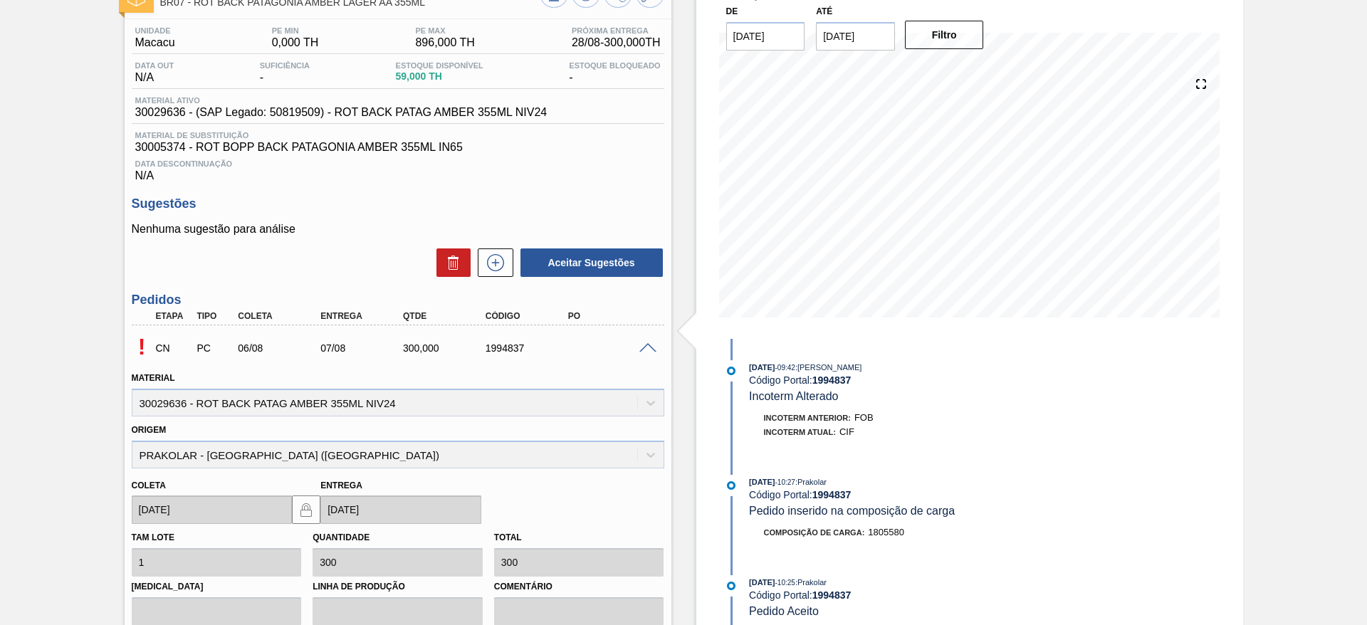
scroll to position [214, 0]
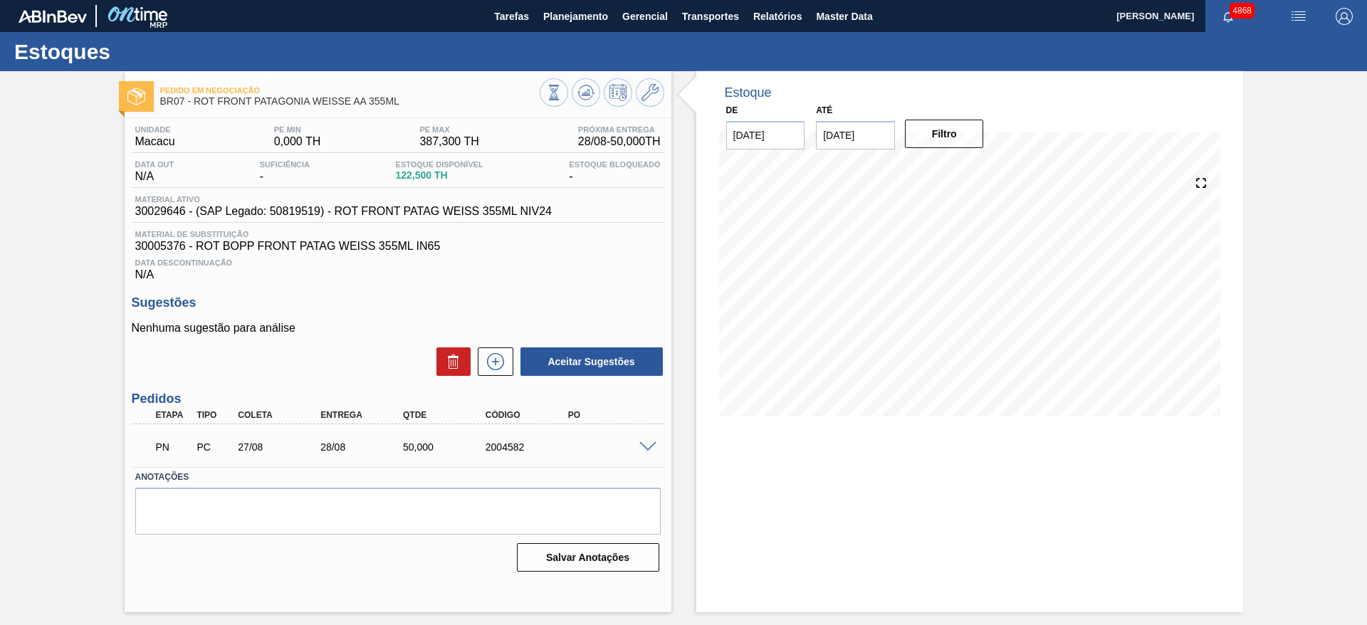
click at [643, 447] on span at bounding box center [647, 447] width 17 height 11
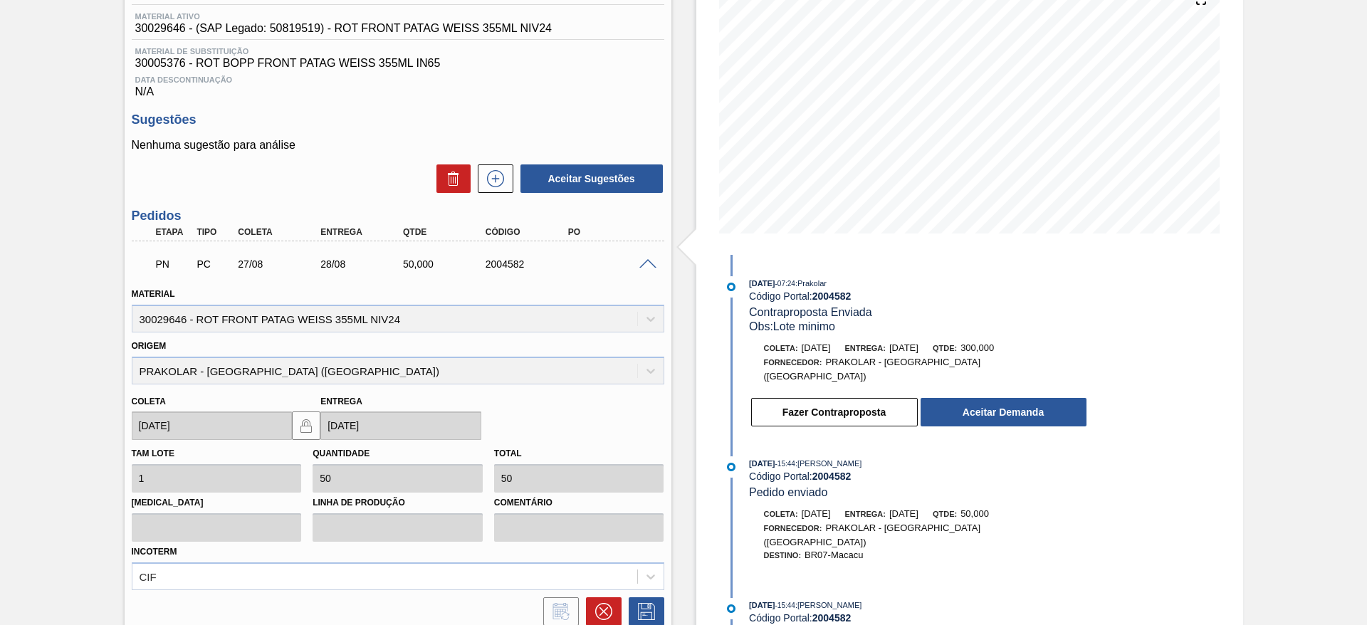
scroll to position [304, 0]
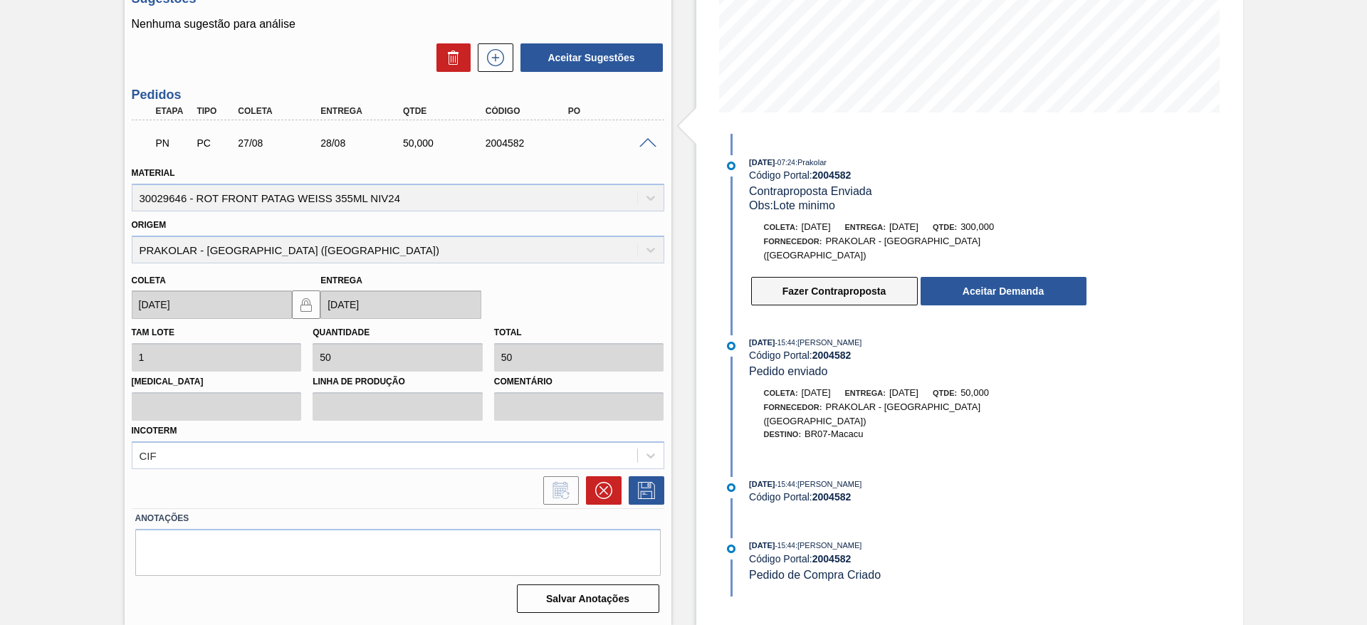
click at [907, 286] on button "Fazer Contraproposta" at bounding box center [834, 291] width 167 height 28
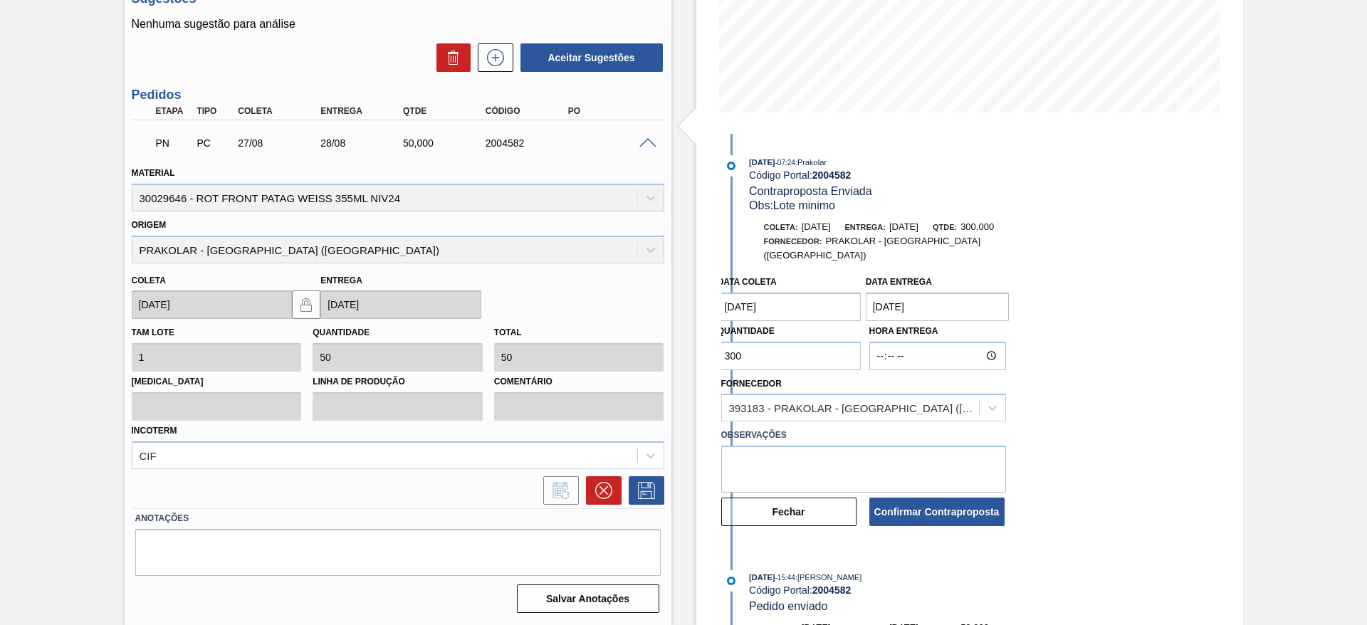
drag, startPoint x: 748, startPoint y: 340, endPoint x: 691, endPoint y: 320, distance: 60.1
click at [697, 327] on div "Estoque De [DATE] Até [DATE] Filtro 30/08 Projeção de Estoque 172.5 [DOMAIN_NAM…" at bounding box center [969, 196] width 547 height 858
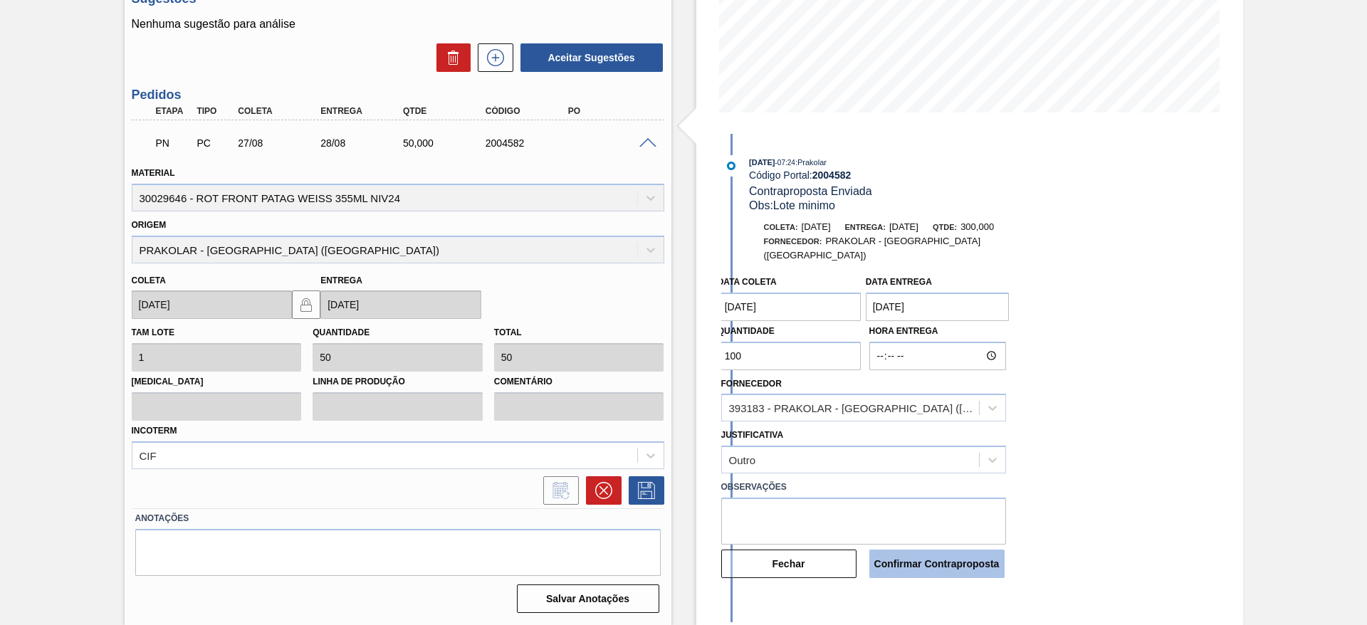
type input "100"
click at [921, 556] on button "Confirmar Contraproposta" at bounding box center [937, 564] width 135 height 28
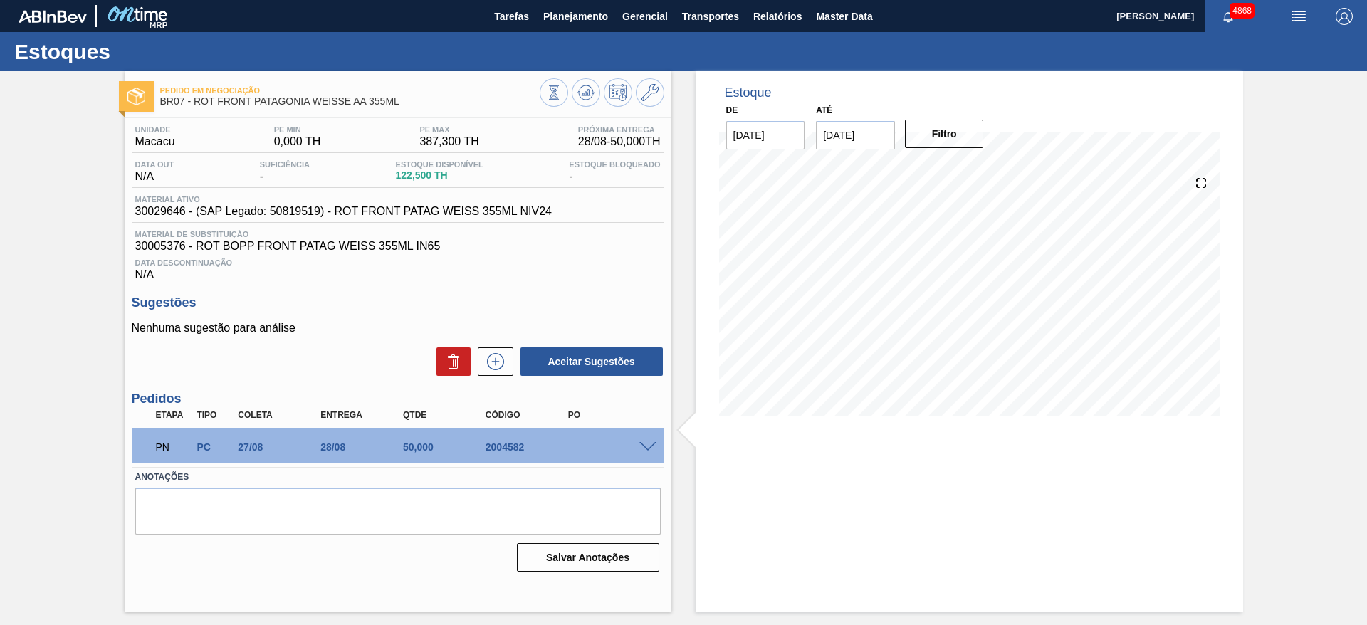
scroll to position [0, 0]
